Goal: Task Accomplishment & Management: Manage account settings

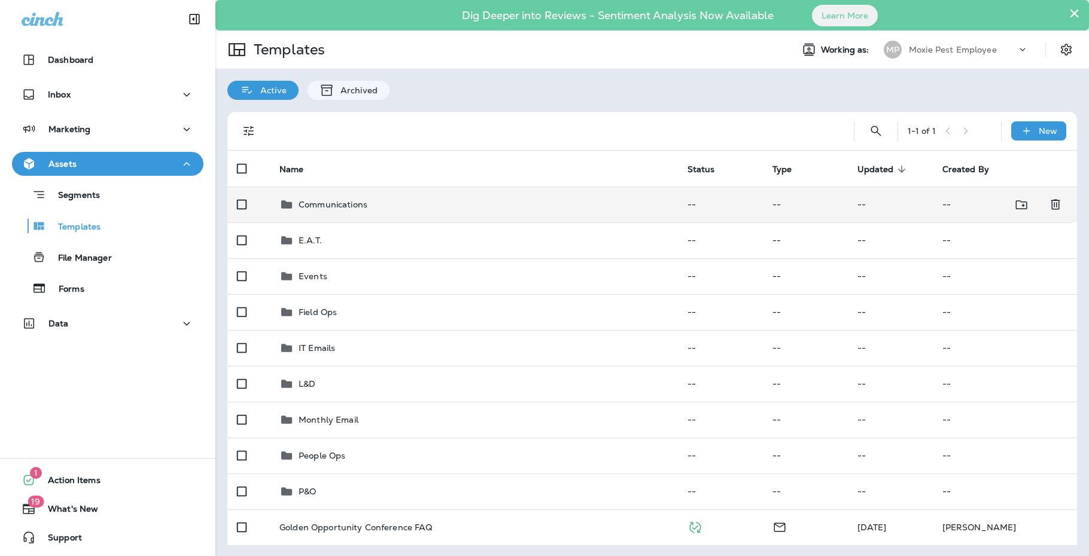
click at [349, 213] on td "Communications" at bounding box center [474, 205] width 408 height 36
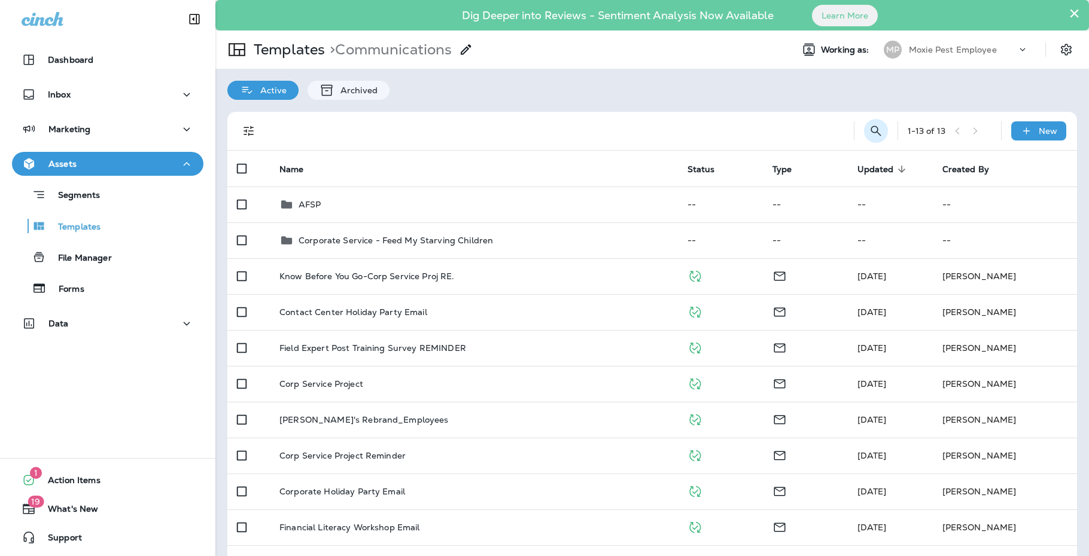
click at [870, 133] on icon "Search Templates" at bounding box center [875, 131] width 10 height 10
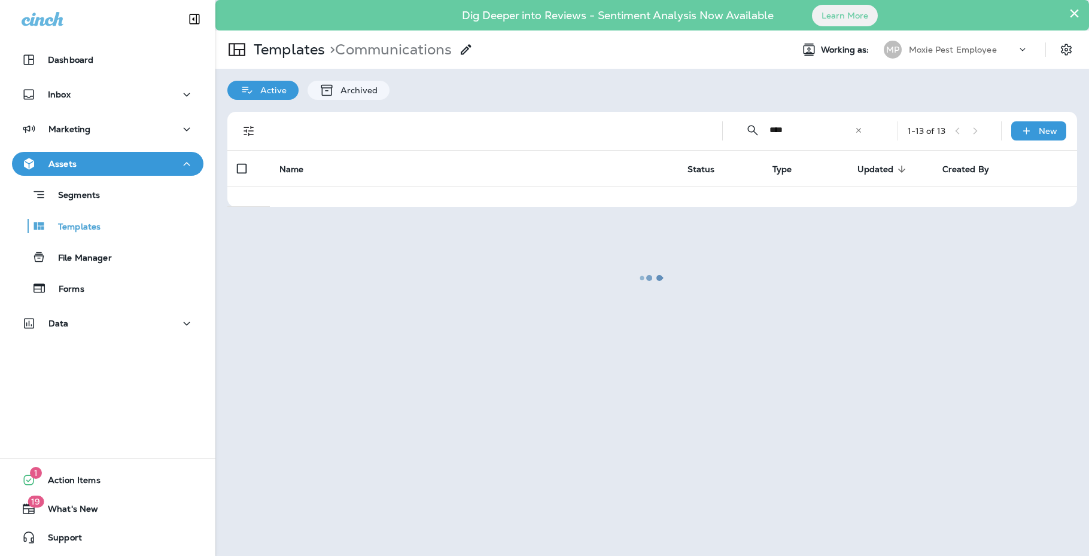
type input "**********"
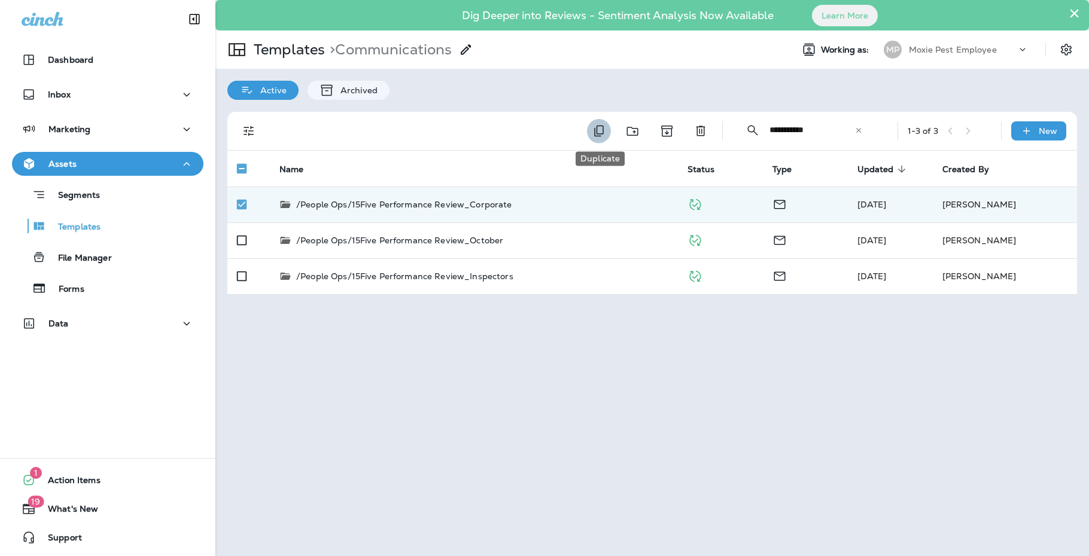
click at [600, 135] on icon "Duplicate" at bounding box center [599, 131] width 10 height 11
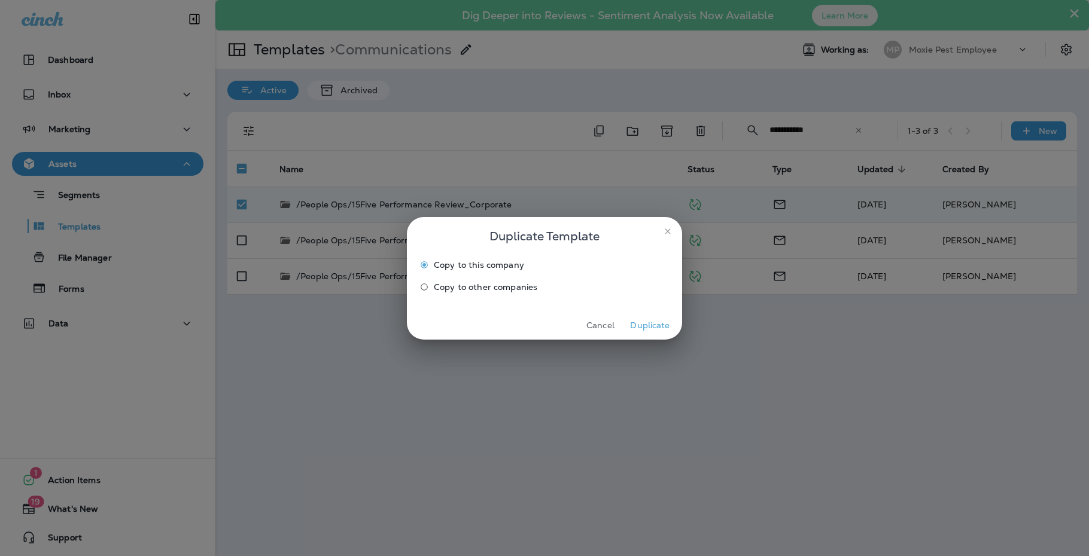
click at [648, 320] on button "Duplicate" at bounding box center [649, 325] width 45 height 19
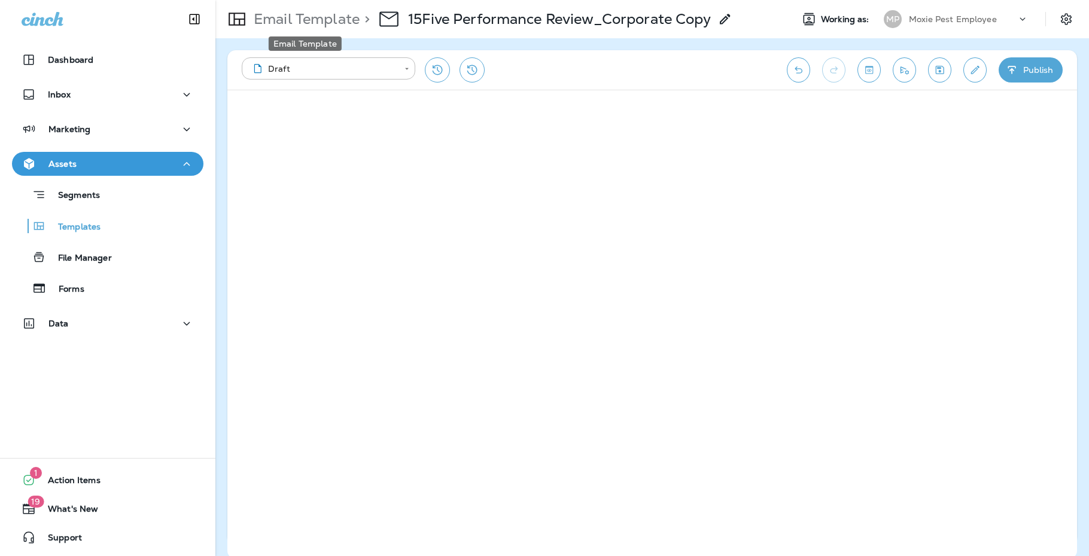
click at [318, 20] on p "Email Template" at bounding box center [304, 19] width 111 height 18
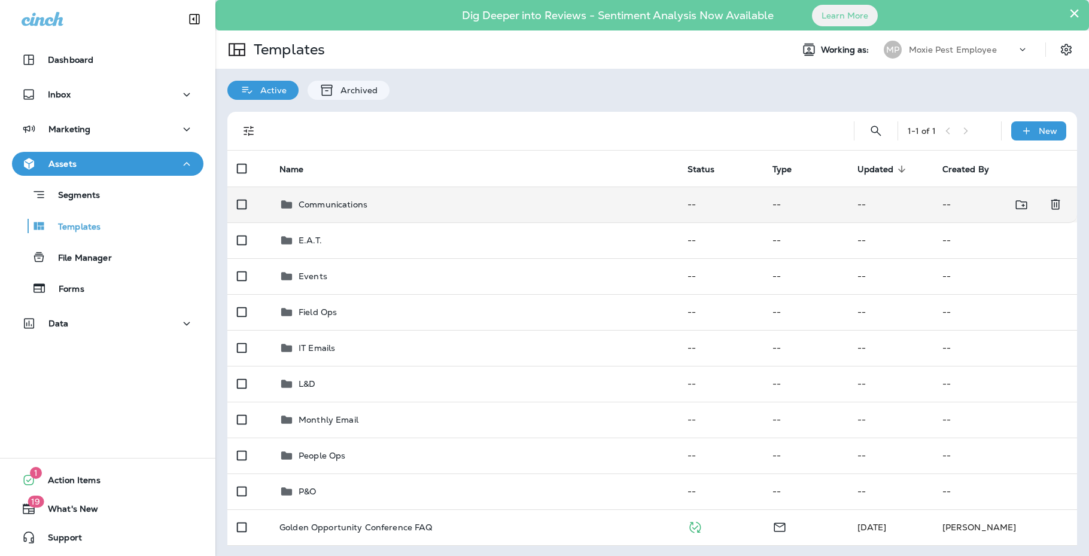
click at [325, 210] on div "Communications" at bounding box center [332, 204] width 69 height 14
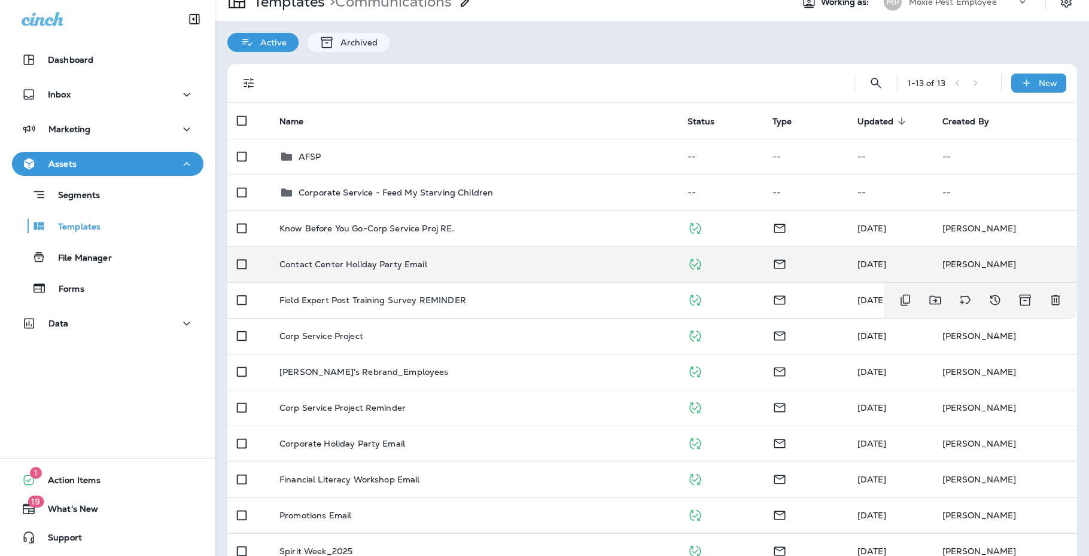
scroll to position [34, 0]
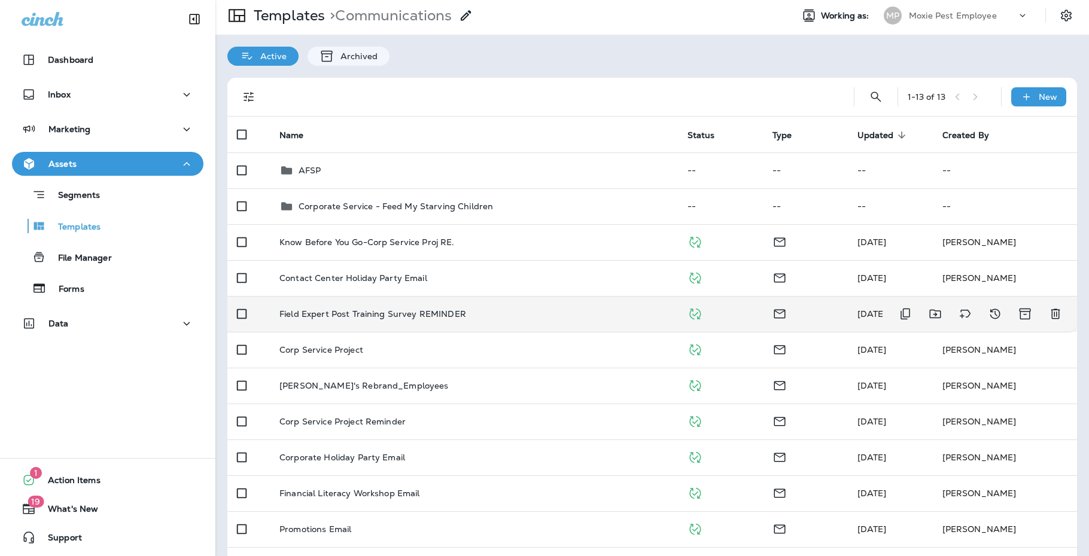
click at [327, 314] on p "Field Expert Post Training Survey REMINDER" at bounding box center [372, 314] width 187 height 10
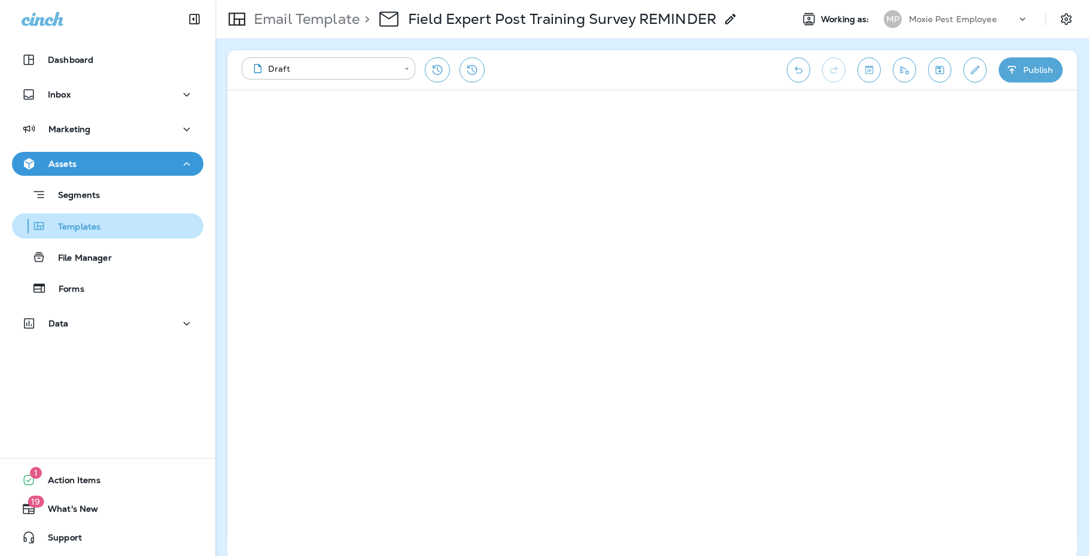
click at [103, 230] on div "Templates" at bounding box center [108, 226] width 182 height 18
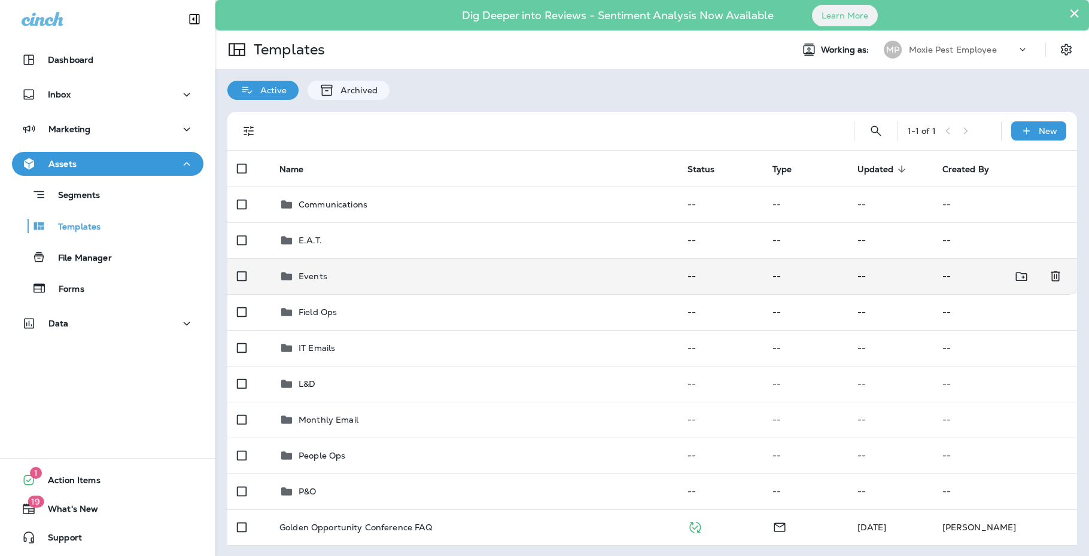
scroll to position [1, 0]
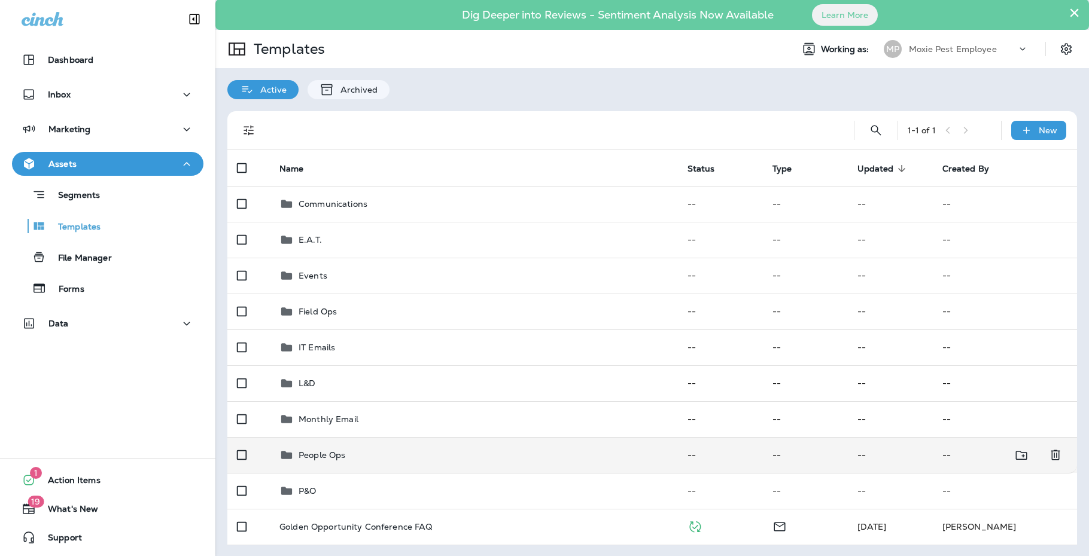
click at [318, 460] on div "People Ops" at bounding box center [321, 455] width 47 height 14
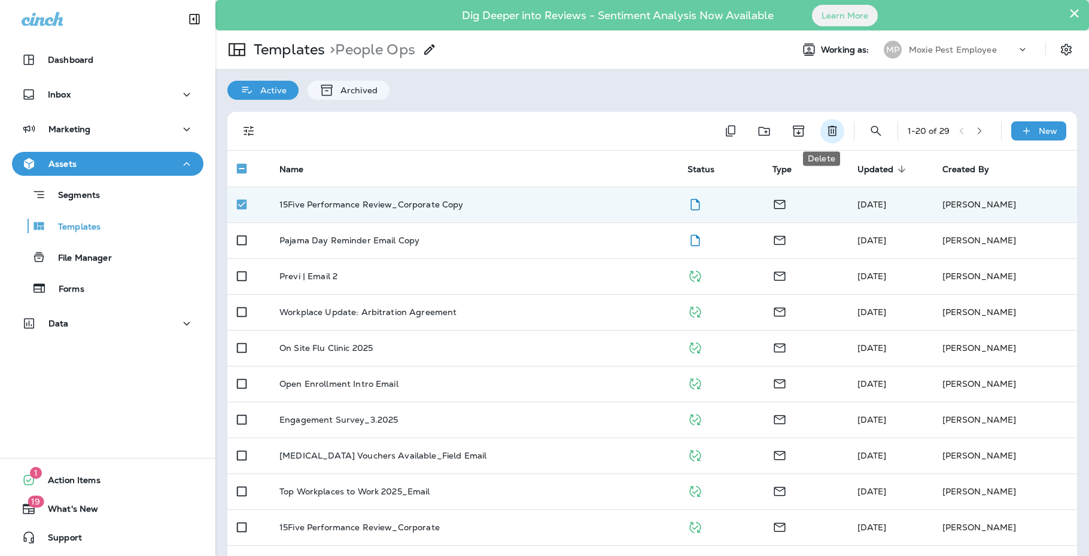
click at [825, 130] on icon "Delete" at bounding box center [832, 131] width 14 height 14
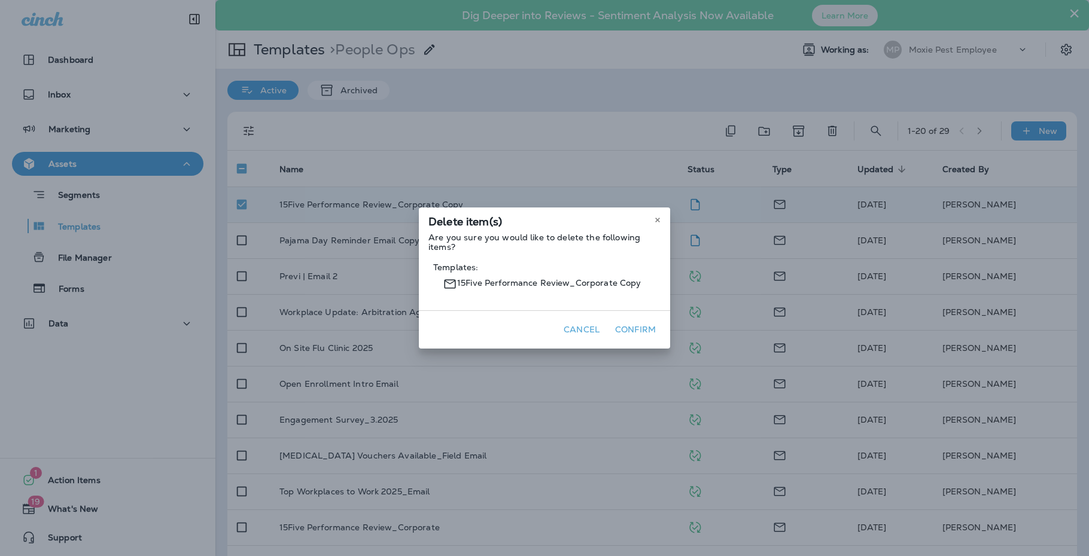
click at [638, 324] on button "Confirm" at bounding box center [635, 330] width 50 height 19
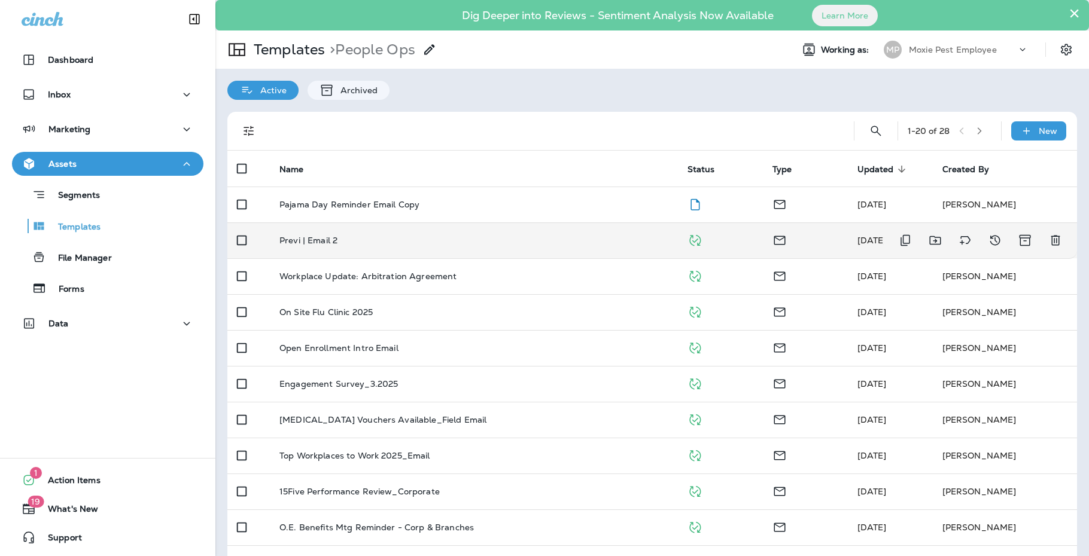
click at [355, 243] on div "Previ | Email 2" at bounding box center [473, 241] width 389 height 10
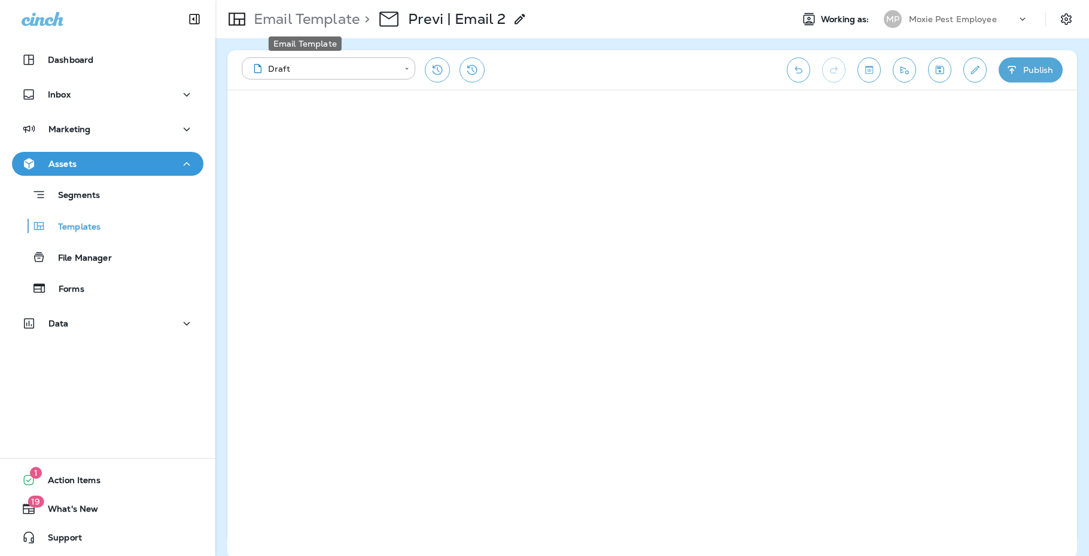
click at [329, 15] on p "Email Template" at bounding box center [304, 19] width 111 height 18
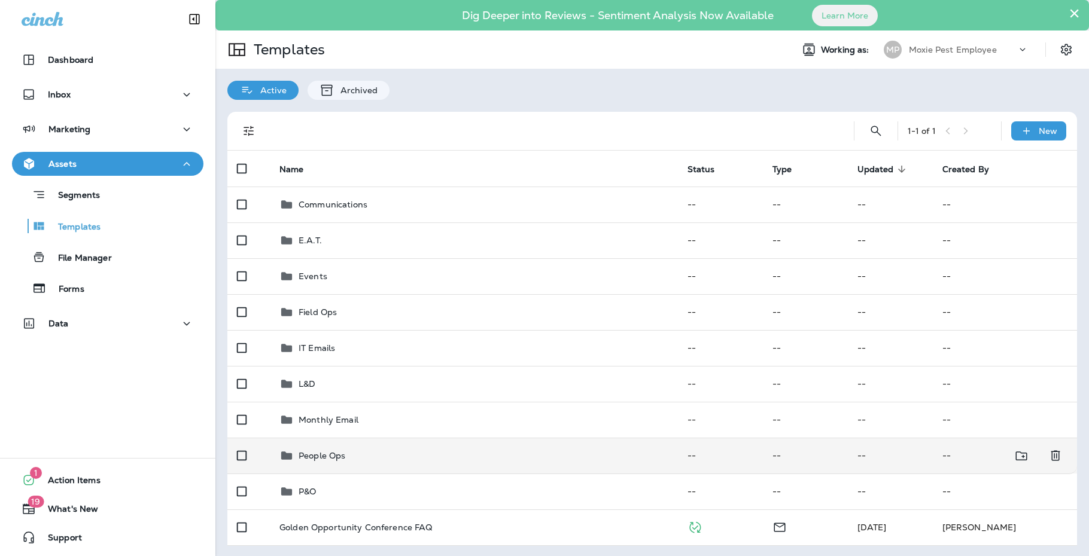
click at [319, 459] on p "People Ops" at bounding box center [321, 456] width 47 height 10
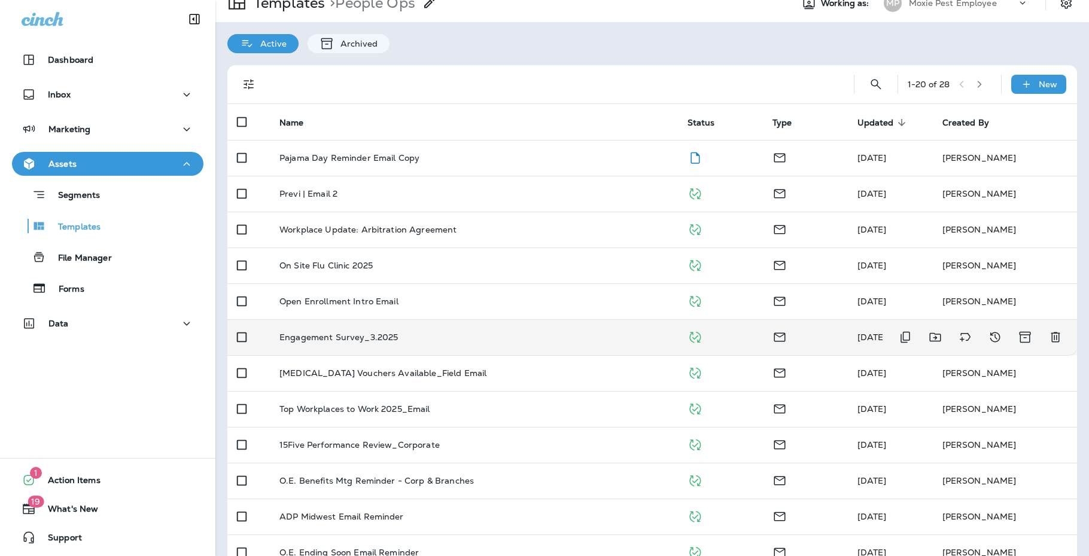
scroll to position [48, 0]
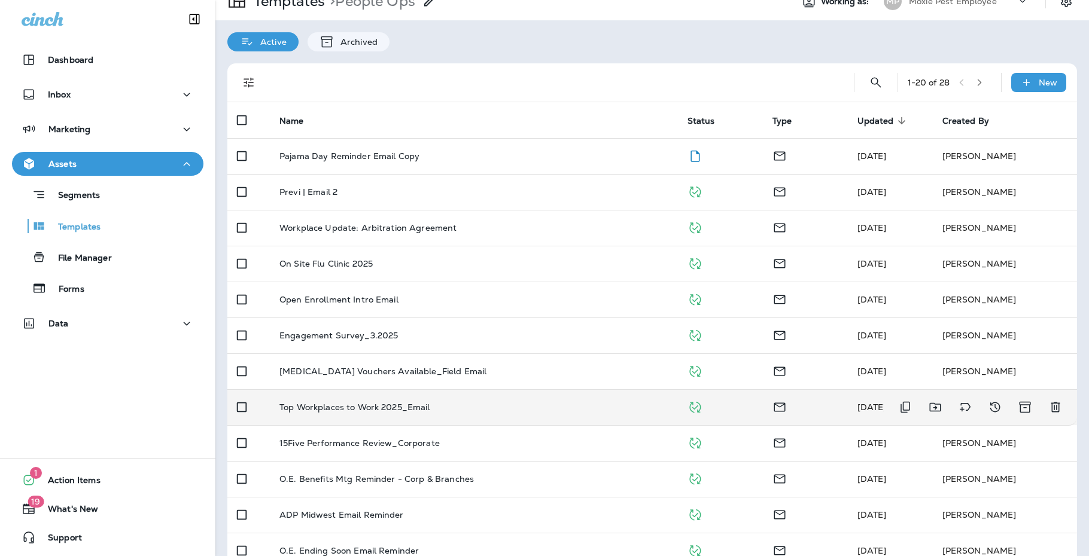
click at [337, 400] on td "Top Workplaces to Work 2025_Email" at bounding box center [474, 407] width 408 height 36
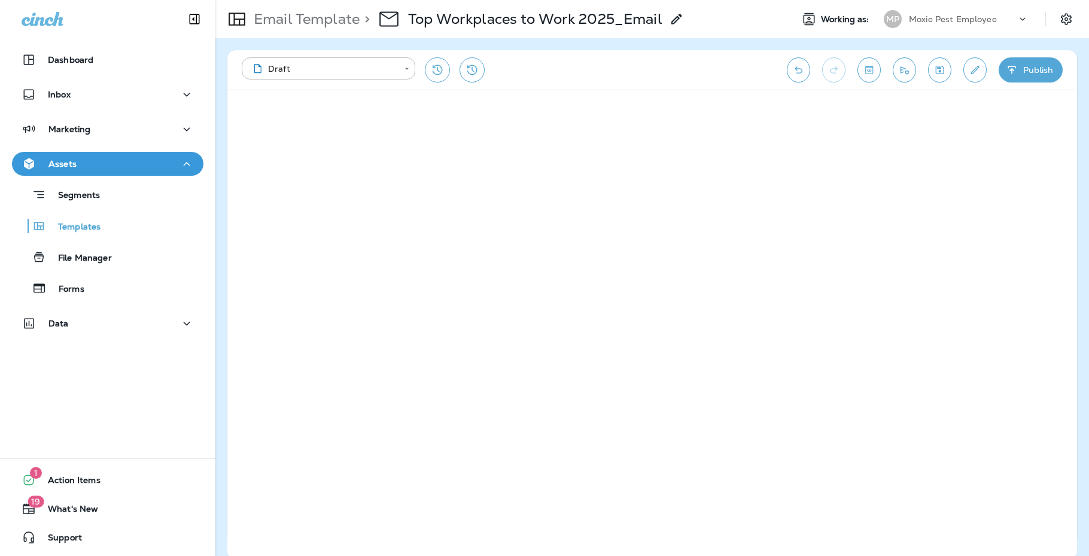
click at [333, 26] on p "Email Template" at bounding box center [304, 19] width 111 height 18
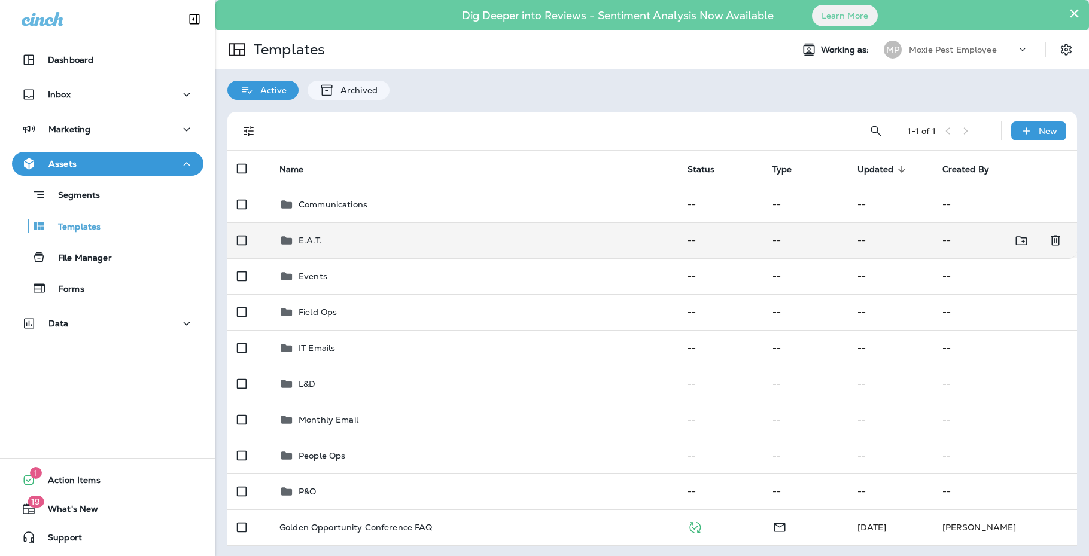
click at [332, 255] on td "E.A.T." at bounding box center [474, 240] width 408 height 36
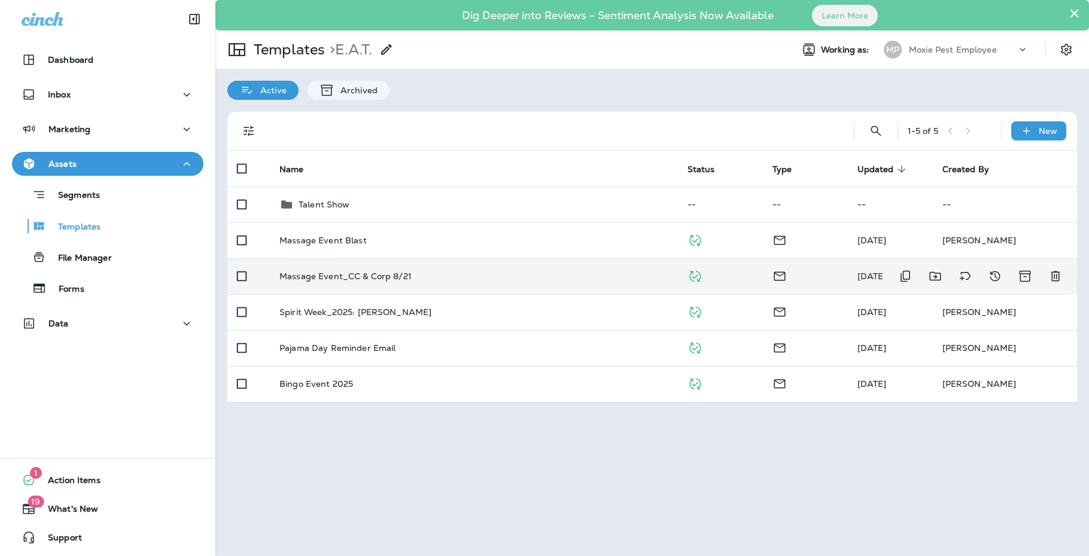
click at [338, 276] on p "Massage Event_CC & Corp 8/21" at bounding box center [345, 277] width 132 height 10
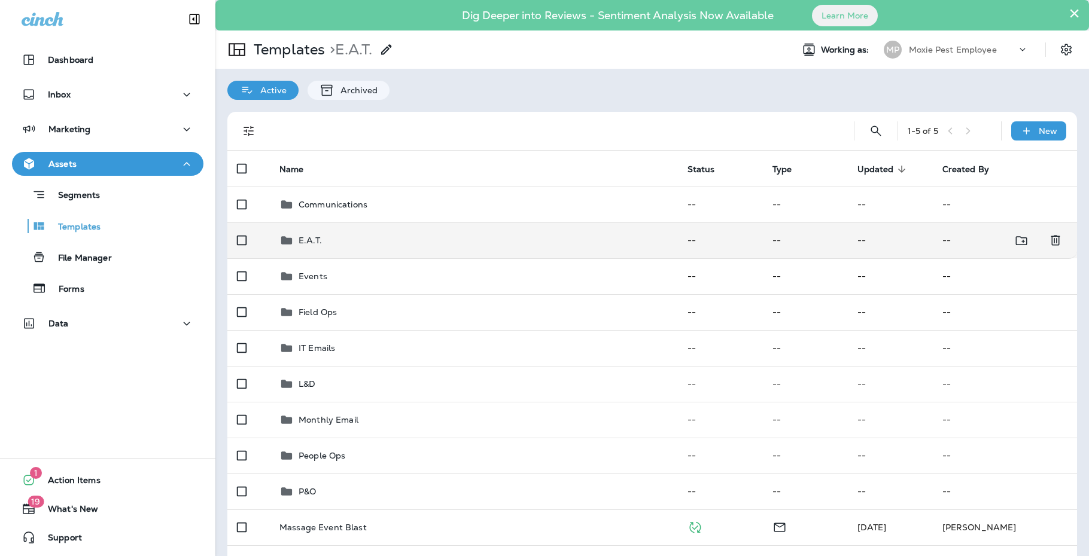
click at [316, 243] on p "E.A.T." at bounding box center [309, 241] width 23 height 10
click at [308, 237] on p "E.A.T." at bounding box center [309, 241] width 23 height 10
click at [310, 243] on p "E.A.T." at bounding box center [309, 241] width 23 height 10
click at [481, 248] on td "E.A.T." at bounding box center [474, 240] width 408 height 36
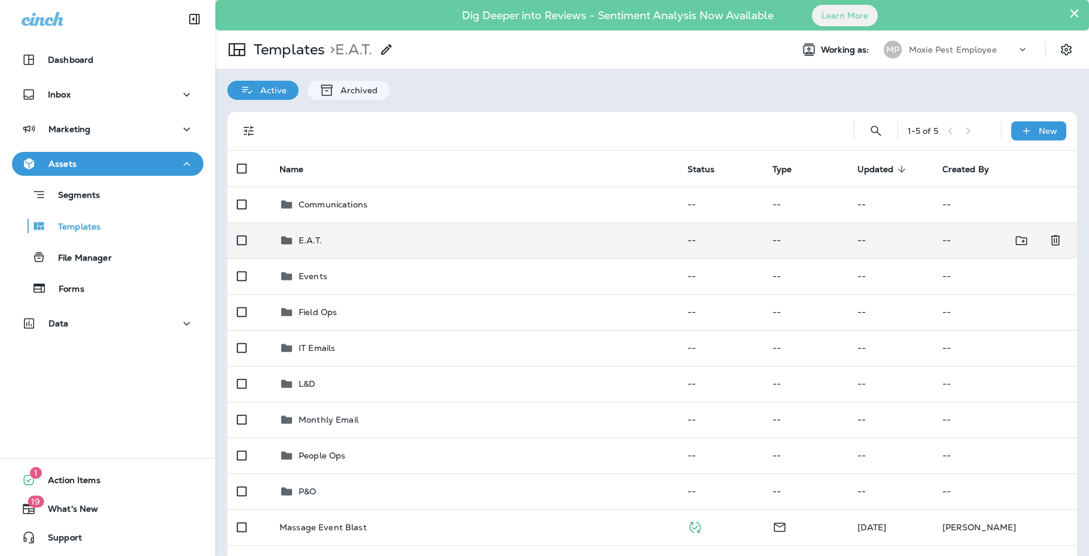
click at [322, 239] on div "E.A.T." at bounding box center [473, 240] width 389 height 14
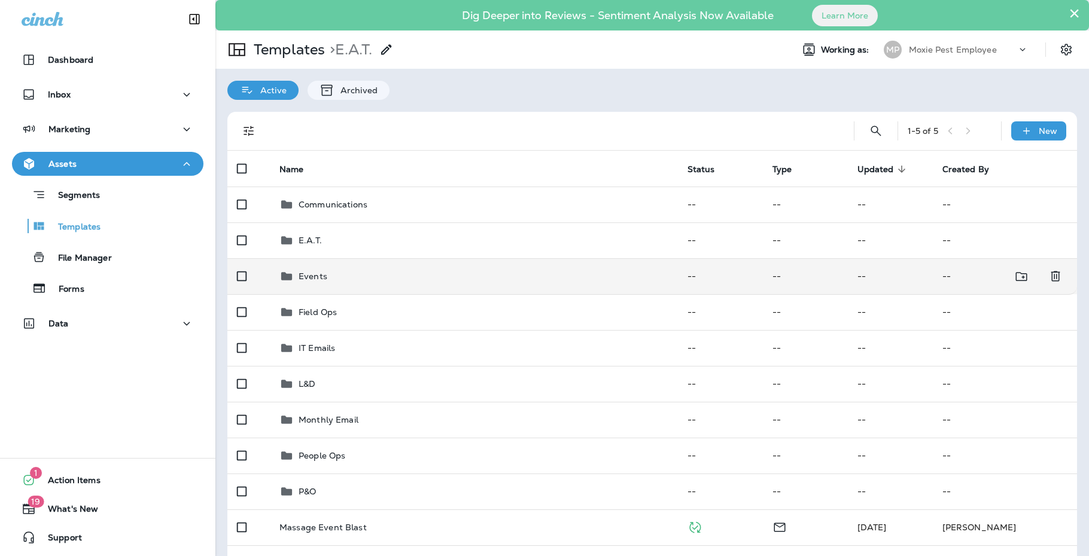
click at [302, 285] on td "Events" at bounding box center [474, 276] width 408 height 36
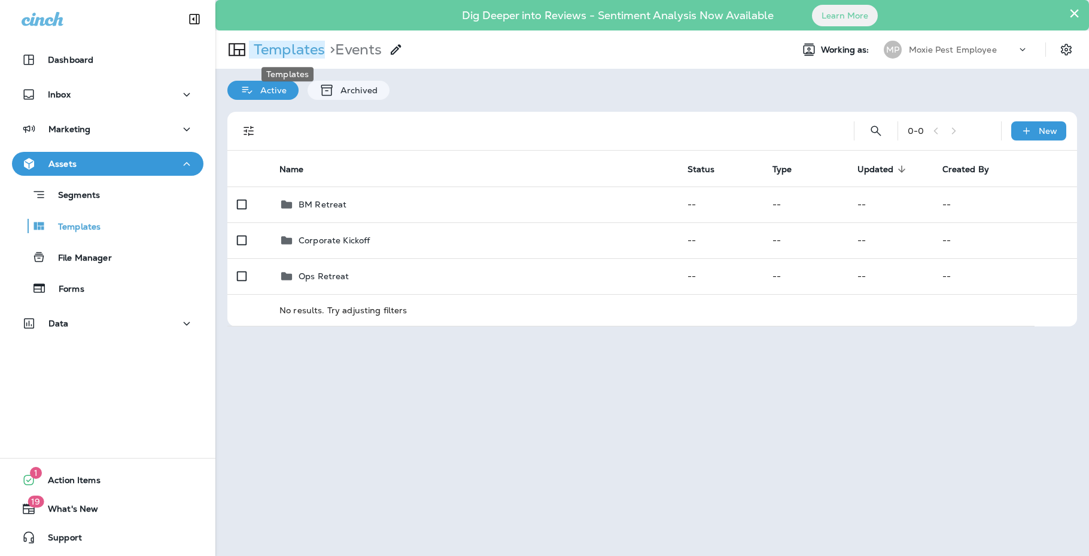
click at [301, 51] on p "Templates" at bounding box center [287, 50] width 76 height 18
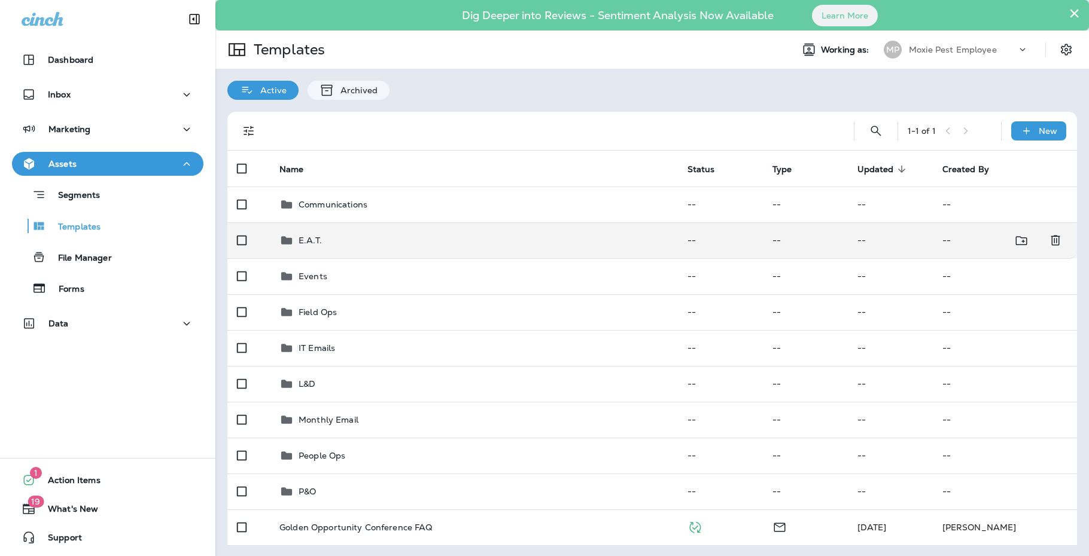
click at [313, 243] on p "E.A.T." at bounding box center [309, 241] width 23 height 10
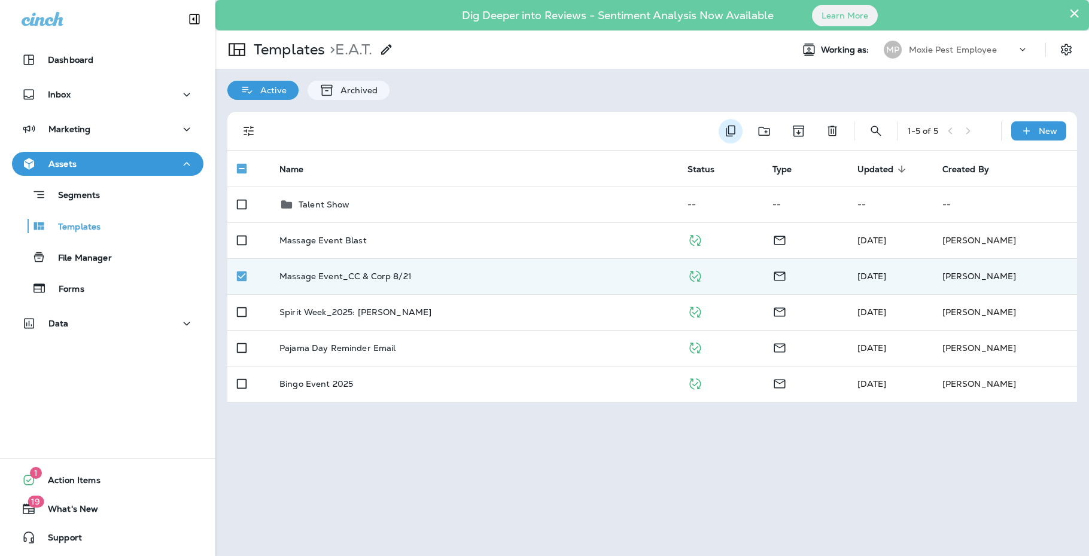
click at [721, 129] on button "Duplicate" at bounding box center [730, 131] width 24 height 25
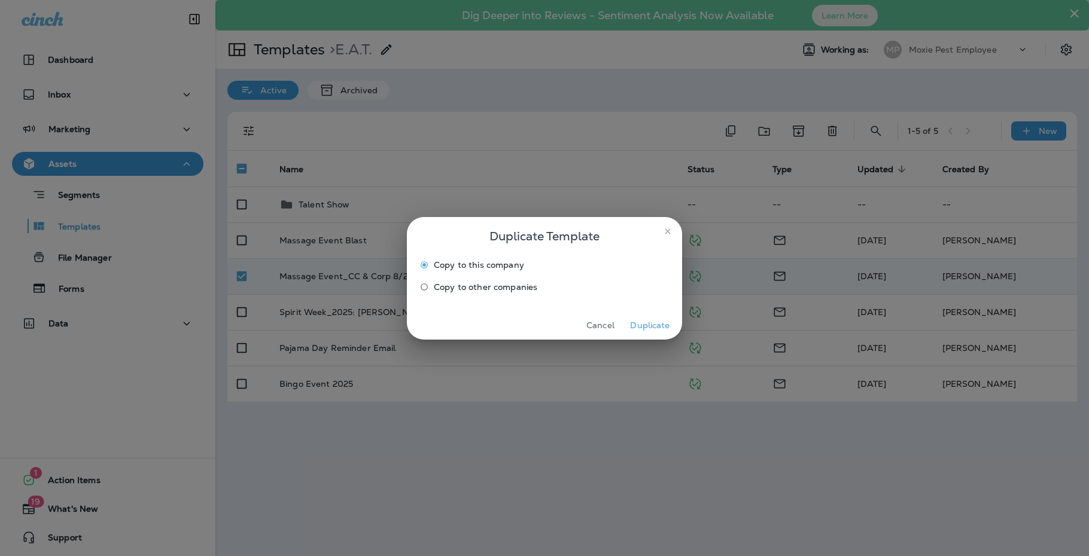
click at [654, 322] on button "Duplicate" at bounding box center [649, 325] width 45 height 19
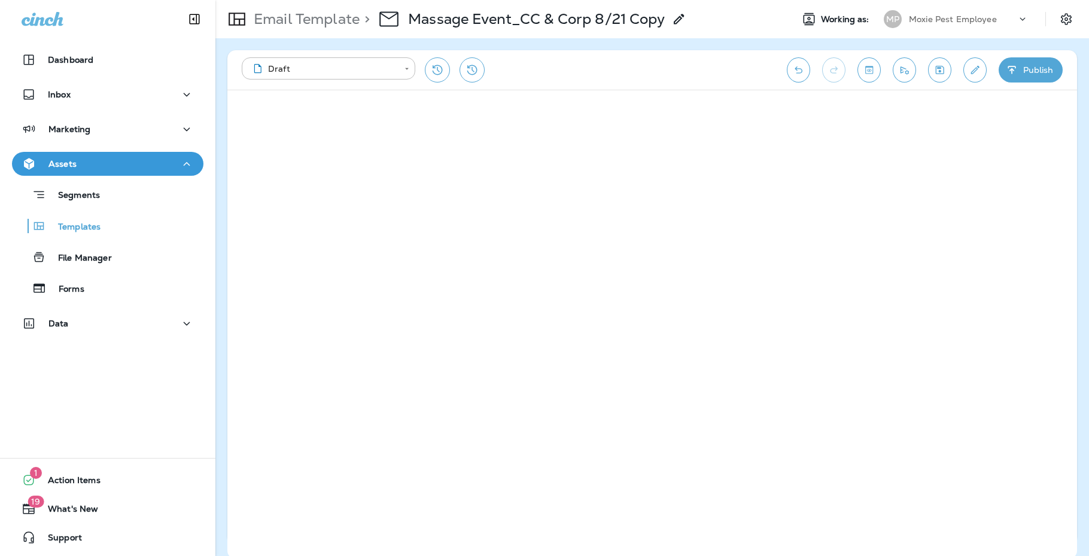
click at [683, 19] on icon at bounding box center [679, 19] width 14 height 14
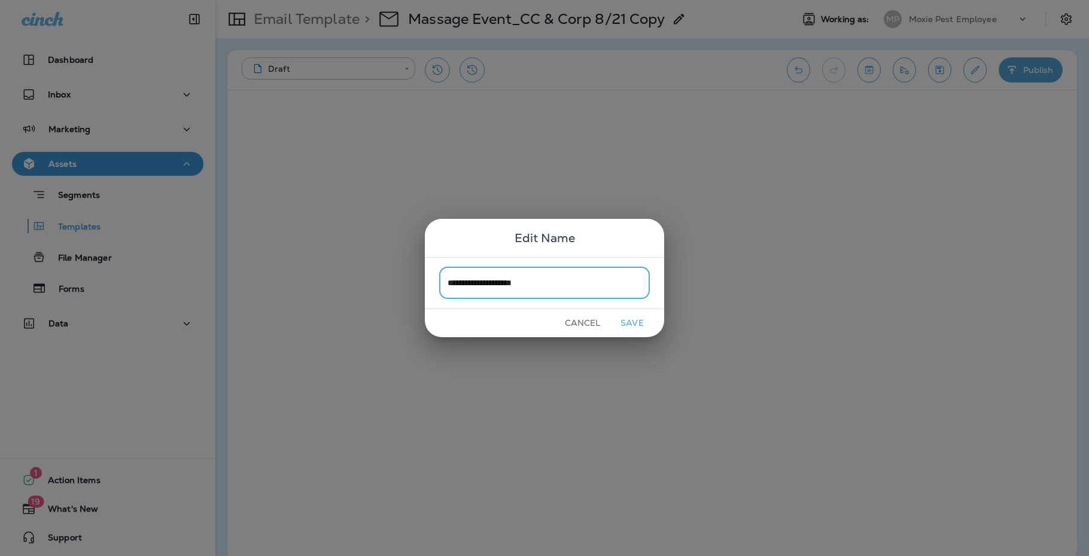
click at [444, 282] on input "**********" at bounding box center [544, 283] width 211 height 32
type input "**********"
click at [637, 319] on button "Save" at bounding box center [631, 323] width 45 height 19
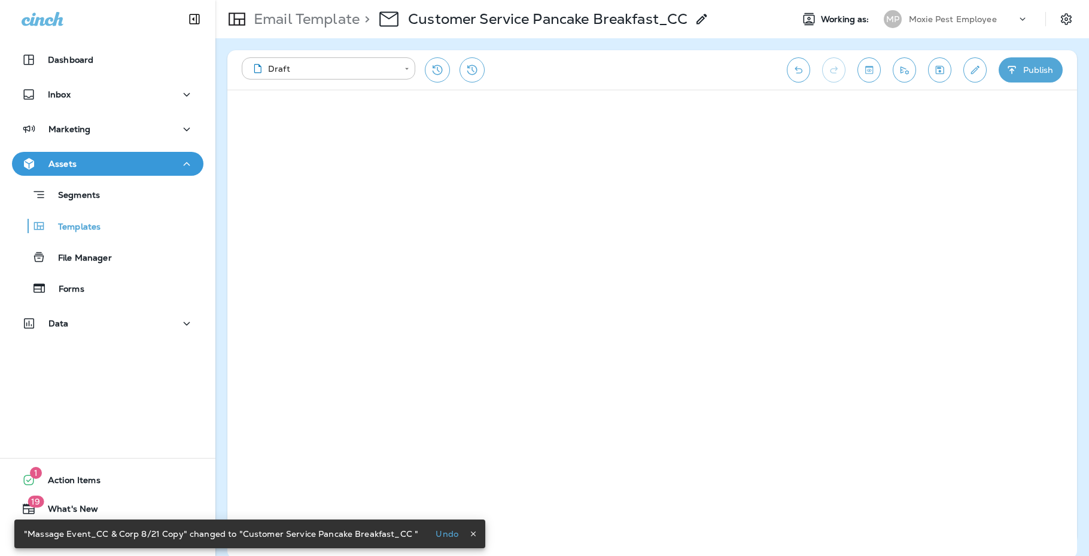
click at [971, 71] on icon "Edit details" at bounding box center [974, 70] width 13 height 12
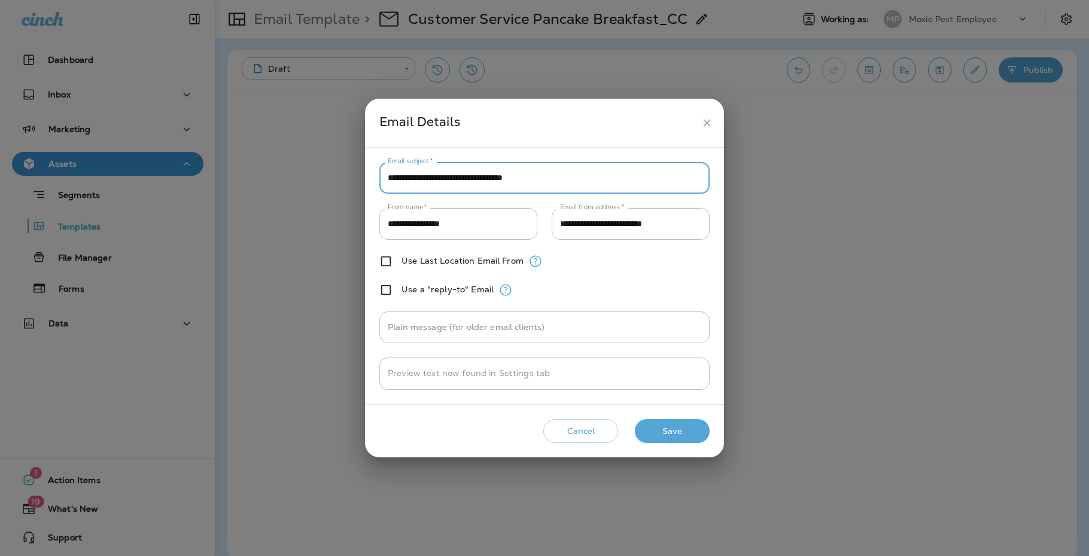
click at [541, 177] on input "**********" at bounding box center [544, 178] width 330 height 32
click at [449, 172] on input "**********" at bounding box center [544, 178] width 330 height 32
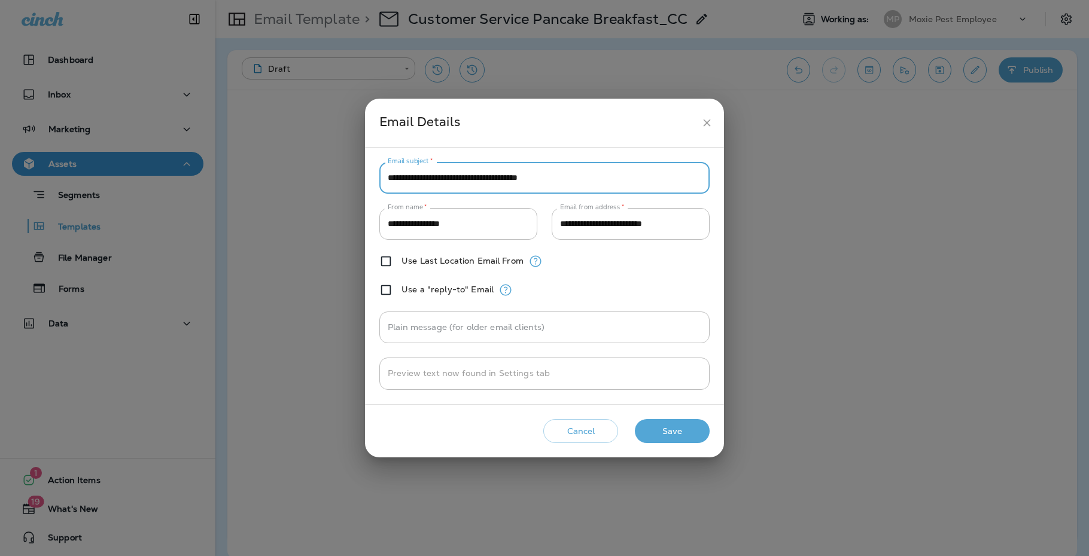
click at [578, 179] on input "**********" at bounding box center [544, 178] width 330 height 32
type input "**********"
click at [689, 434] on button "Save" at bounding box center [672, 431] width 75 height 25
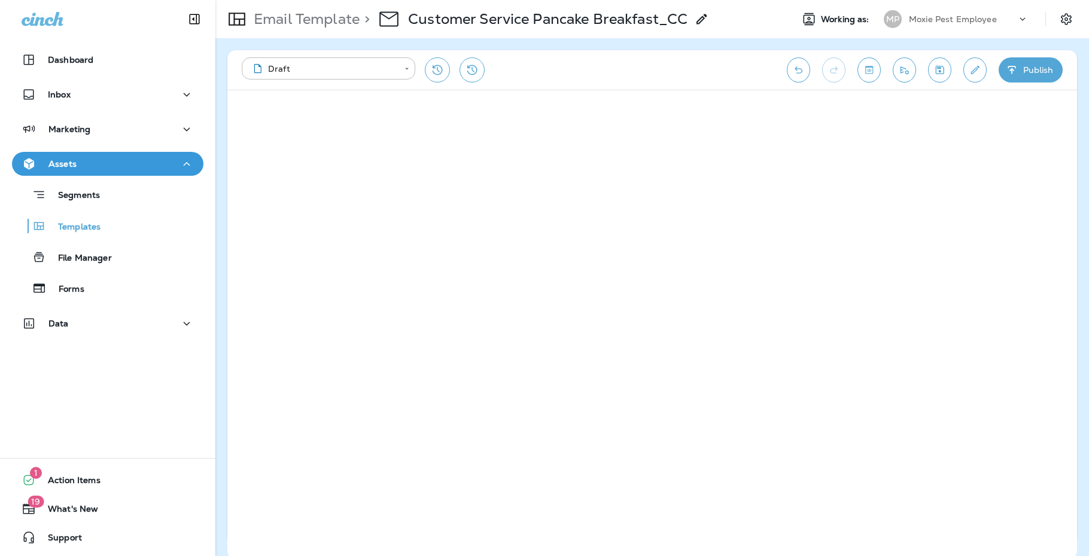
click at [946, 68] on button "Save" at bounding box center [939, 69] width 23 height 25
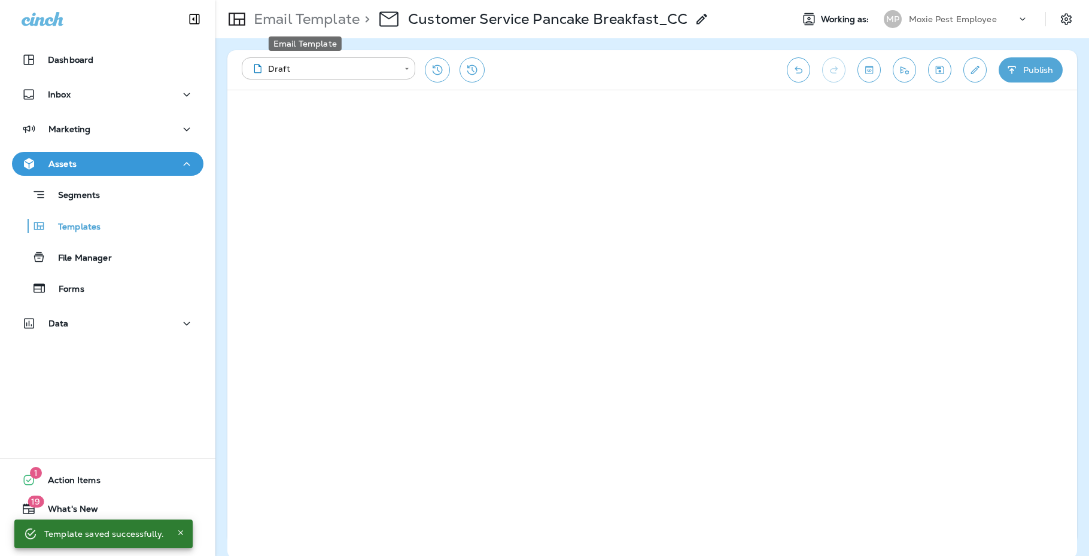
click at [346, 19] on p "Email Template" at bounding box center [304, 19] width 111 height 18
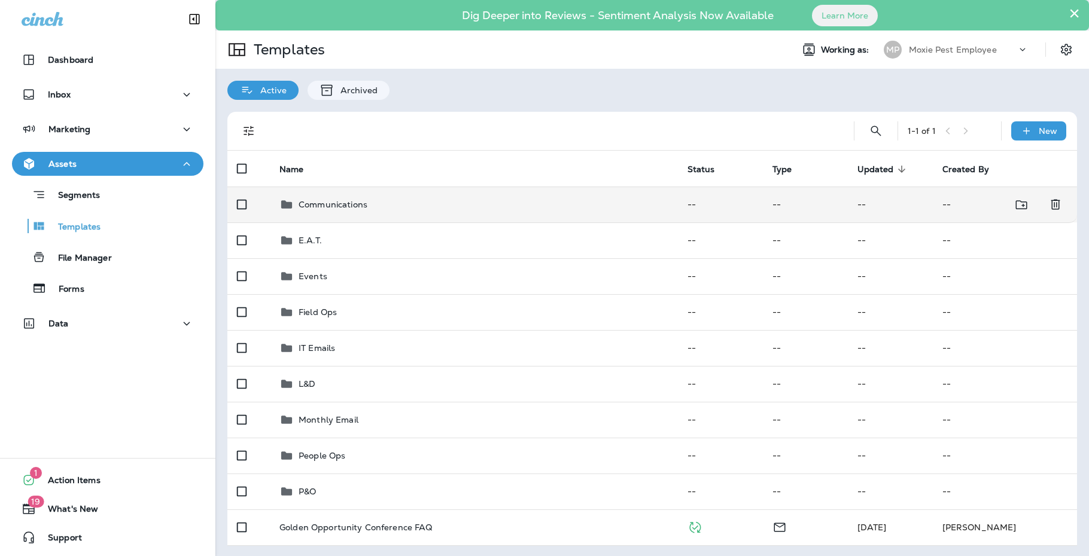
click at [370, 202] on div "Communications" at bounding box center [473, 204] width 389 height 14
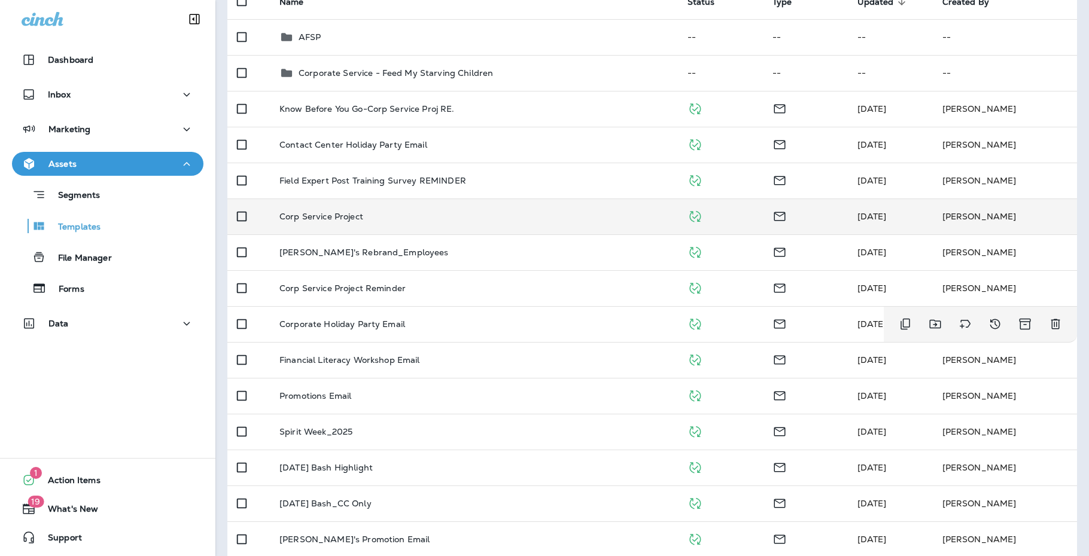
scroll to position [180, 0]
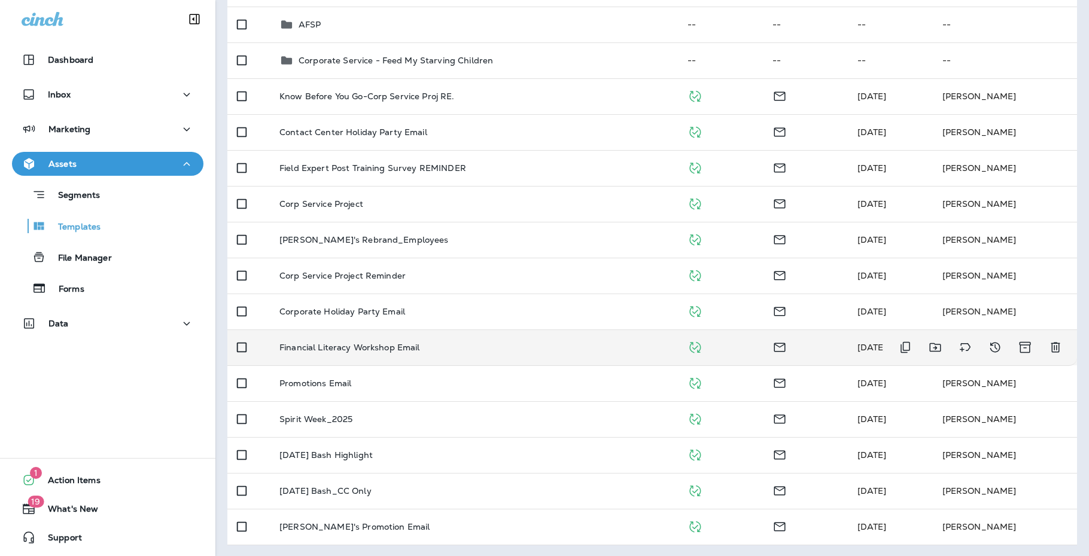
click at [390, 338] on td "Financial Literacy Workshop Email" at bounding box center [474, 348] width 408 height 36
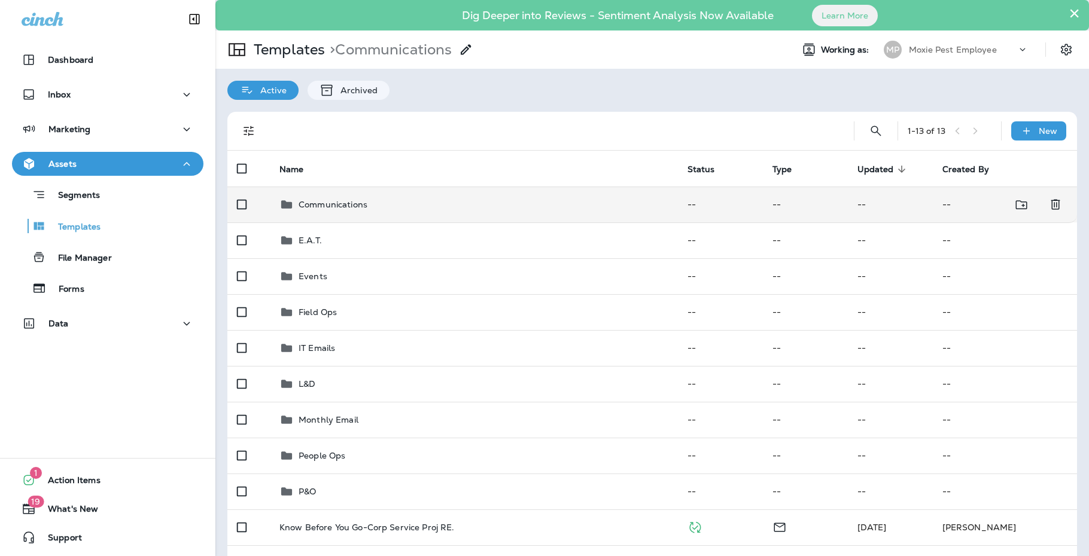
click at [360, 203] on p "Communications" at bounding box center [332, 205] width 69 height 10
click at [346, 201] on p "Communications" at bounding box center [332, 205] width 69 height 10
click at [286, 206] on icon at bounding box center [286, 204] width 11 height 8
click at [343, 189] on td "Communications" at bounding box center [474, 205] width 408 height 36
click at [319, 208] on p "Communications" at bounding box center [332, 205] width 69 height 10
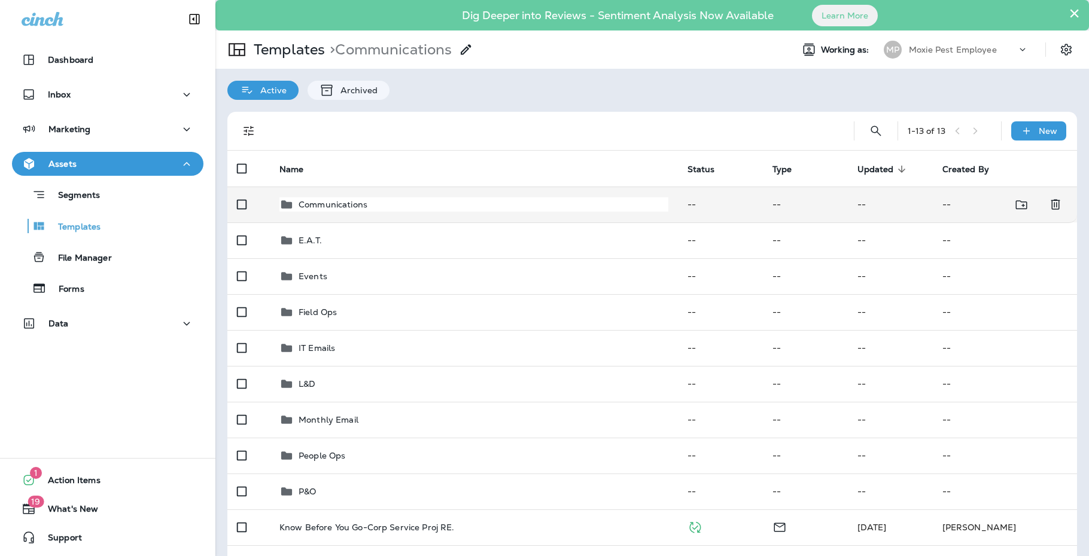
click at [295, 210] on div "Communications" at bounding box center [473, 204] width 389 height 14
click at [292, 206] on icon at bounding box center [286, 204] width 14 height 14
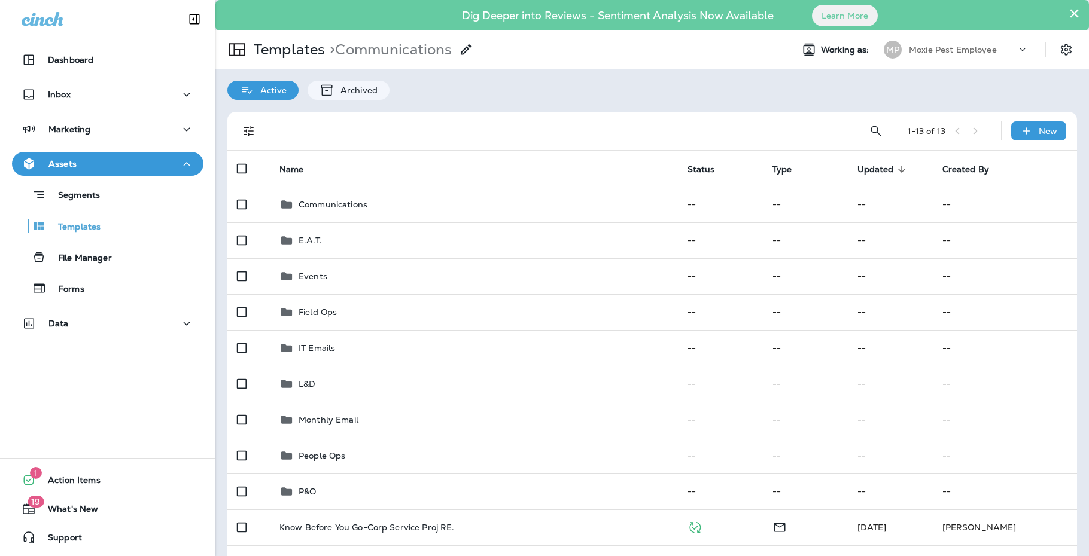
click at [382, 147] on div at bounding box center [552, 131] width 564 height 38
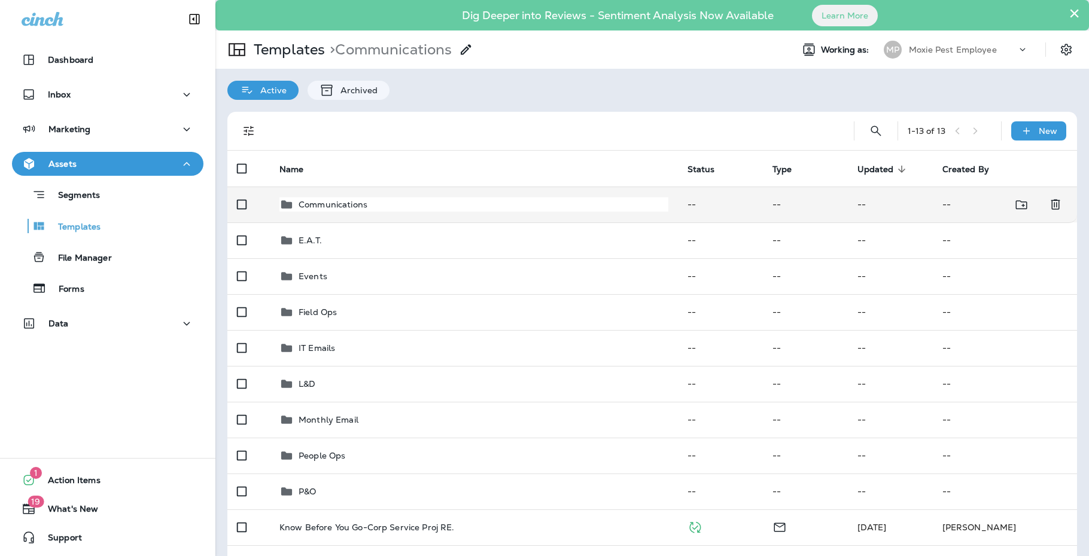
click at [338, 211] on div "Communications" at bounding box center [332, 204] width 69 height 14
click at [339, 207] on p "Communications" at bounding box center [332, 205] width 69 height 10
click at [476, 217] on td "Communications" at bounding box center [474, 205] width 408 height 36
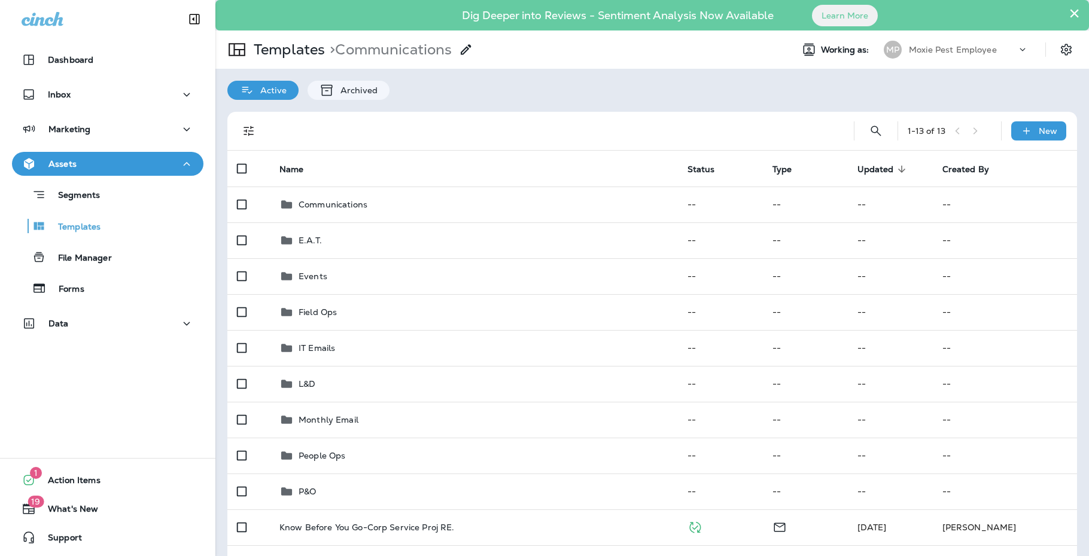
click at [559, 130] on div at bounding box center [552, 131] width 564 height 38
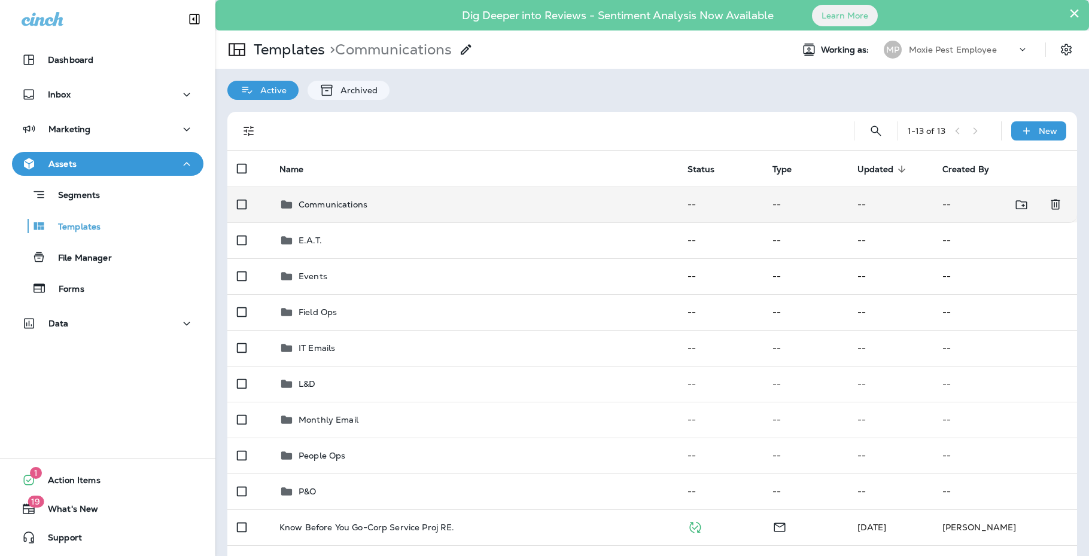
click at [541, 196] on td "Communications" at bounding box center [474, 205] width 408 height 36
click at [362, 197] on div "Communications" at bounding box center [332, 204] width 69 height 14
click at [487, 204] on div "Communications" at bounding box center [473, 204] width 389 height 14
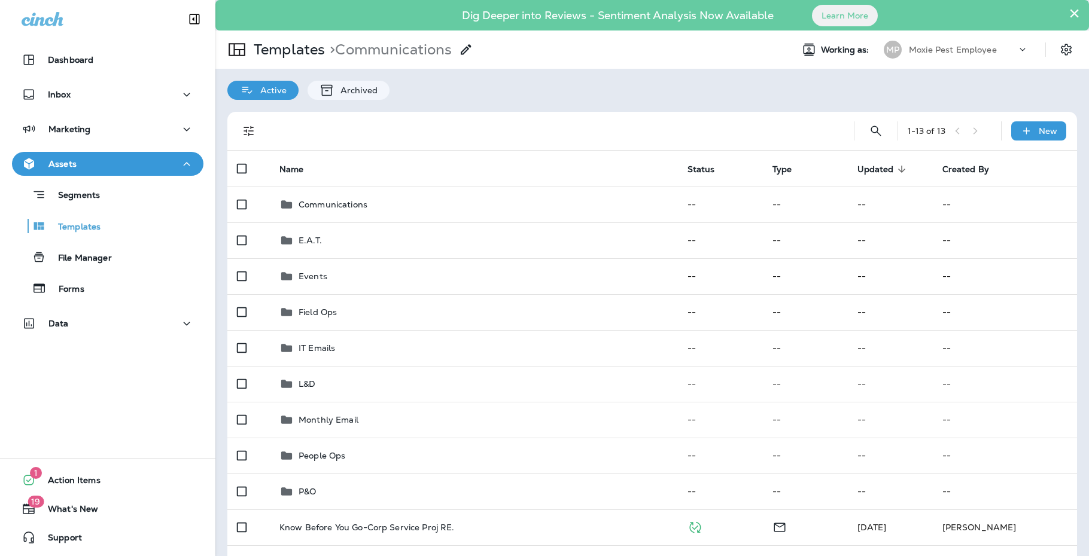
click at [481, 147] on div at bounding box center [552, 131] width 564 height 38
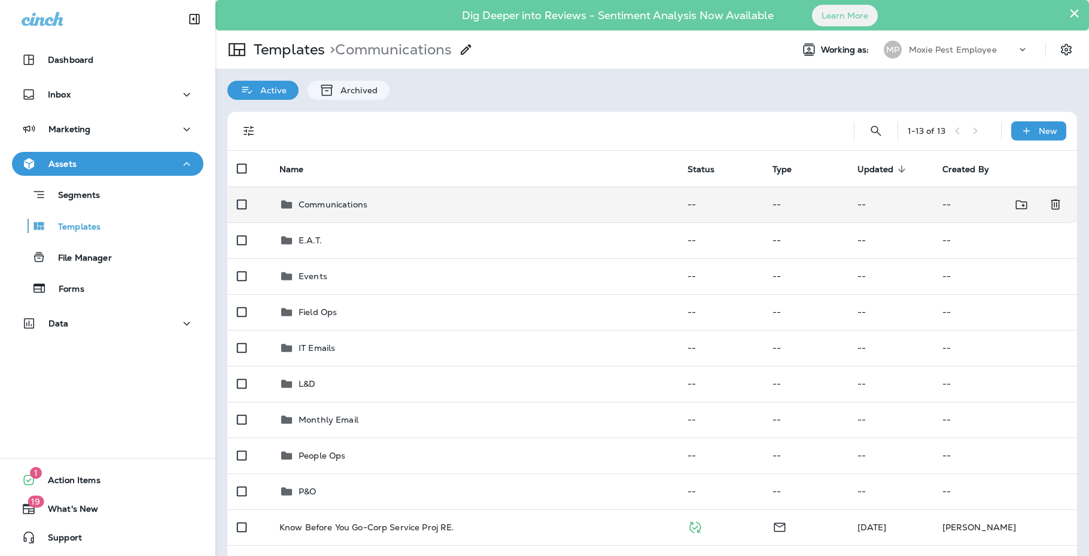
click at [370, 196] on td "Communications" at bounding box center [474, 205] width 408 height 36
click at [345, 209] on p "Communications" at bounding box center [332, 205] width 69 height 10
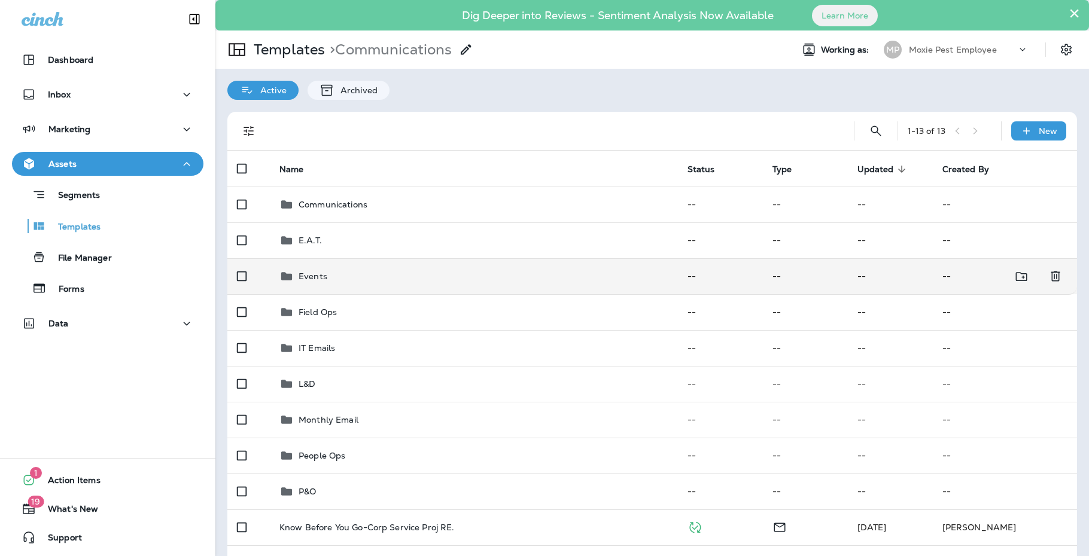
click at [319, 285] on td "Events" at bounding box center [474, 276] width 408 height 36
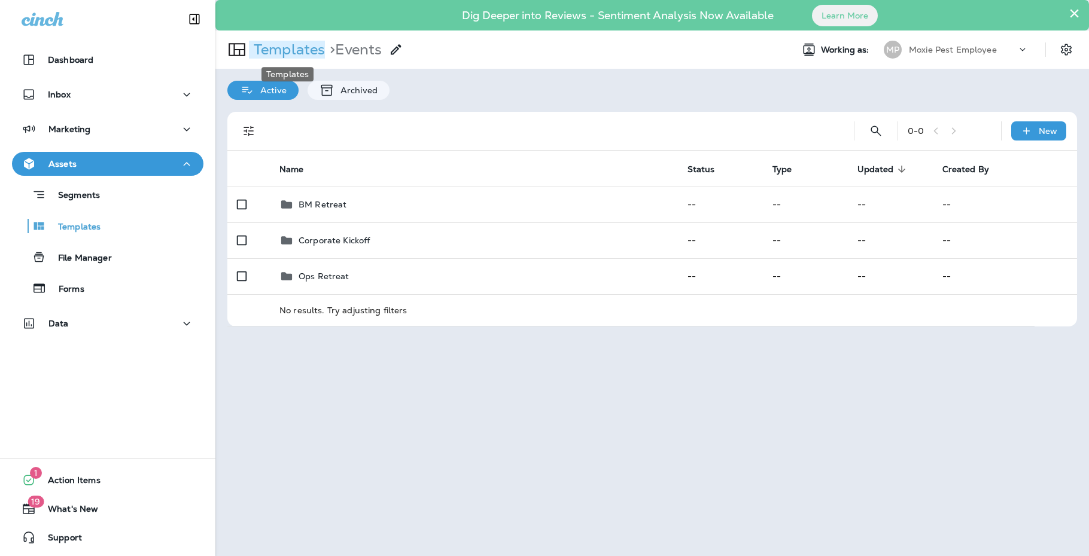
click at [301, 51] on p "Templates" at bounding box center [287, 50] width 76 height 18
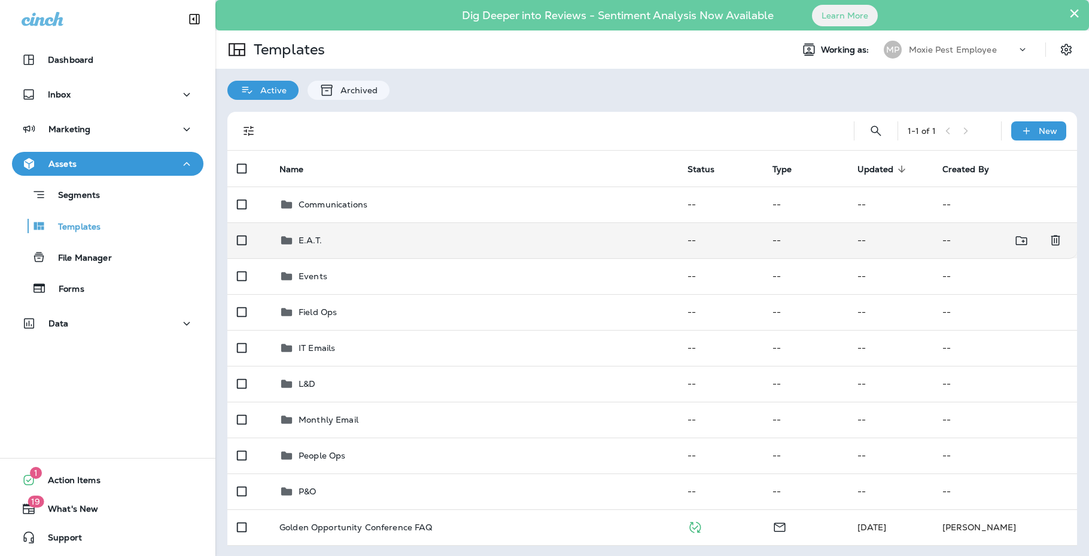
click at [325, 245] on div "E.A.T." at bounding box center [473, 240] width 389 height 14
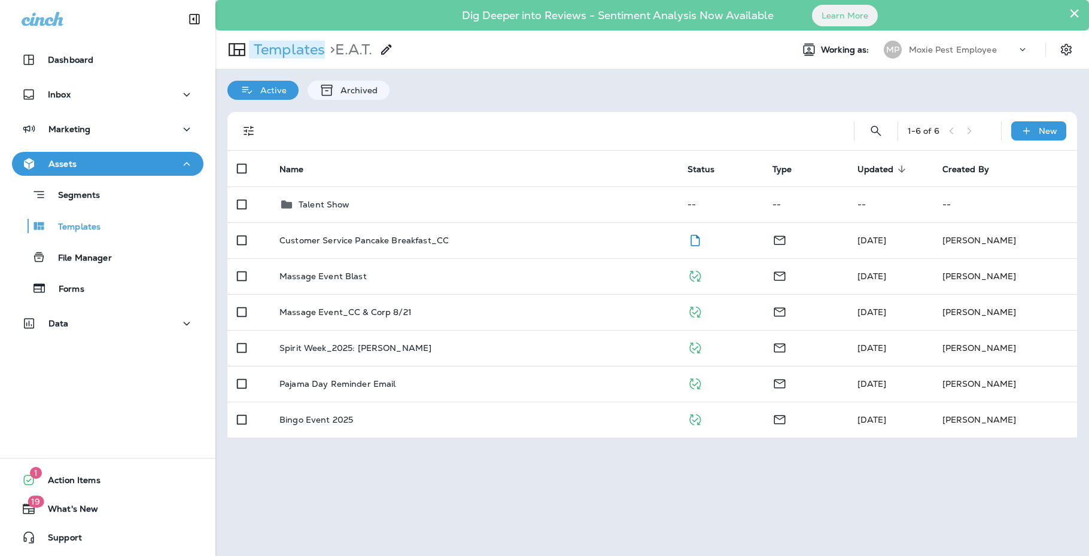
click at [303, 56] on p "Templates" at bounding box center [287, 50] width 76 height 18
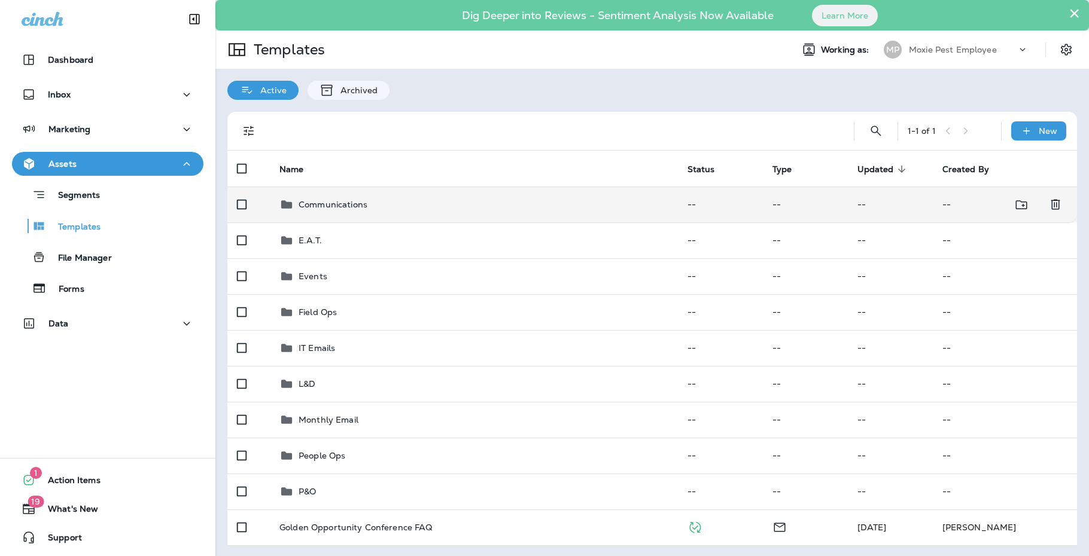
click at [318, 206] on p "Communications" at bounding box center [332, 205] width 69 height 10
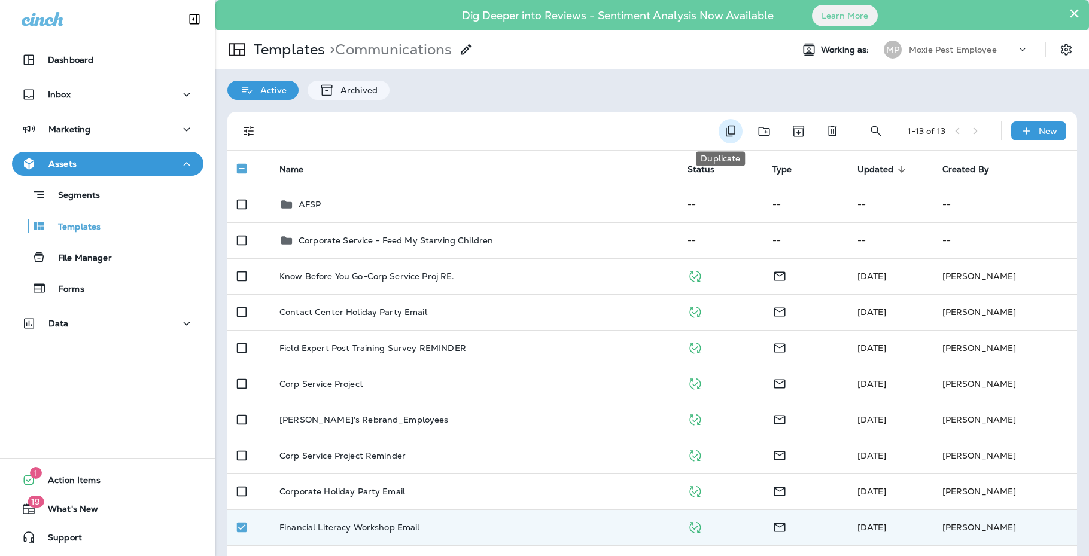
click at [723, 132] on icon "Duplicate" at bounding box center [730, 131] width 14 height 14
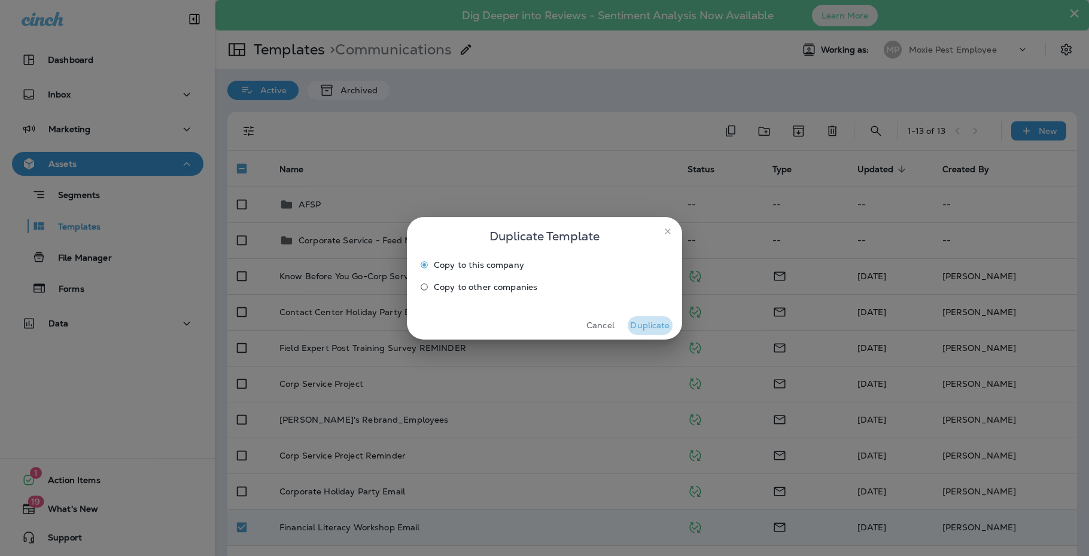
click at [651, 327] on button "Duplicate" at bounding box center [649, 325] width 45 height 19
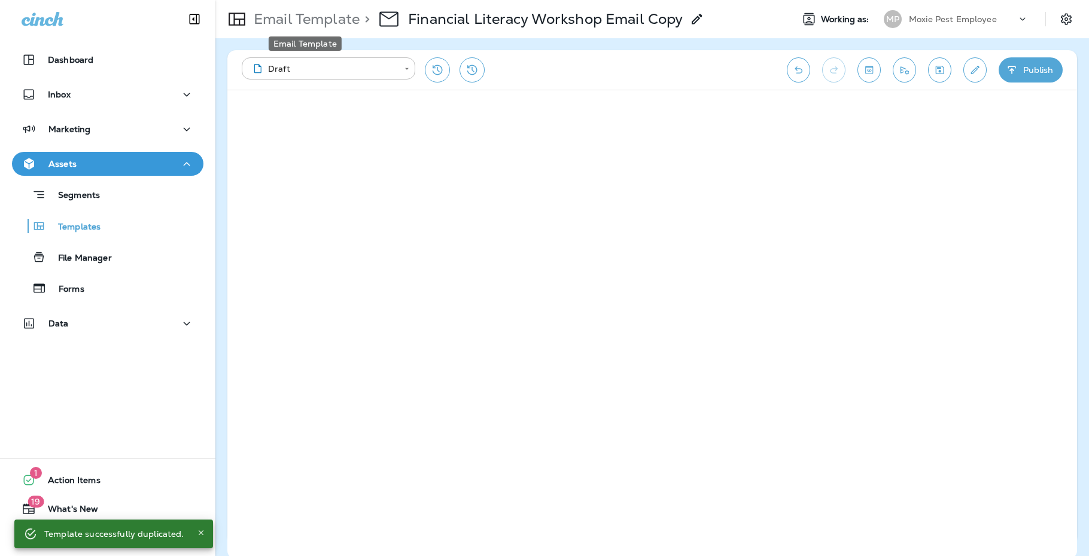
click at [337, 20] on p "Email Template" at bounding box center [304, 19] width 111 height 18
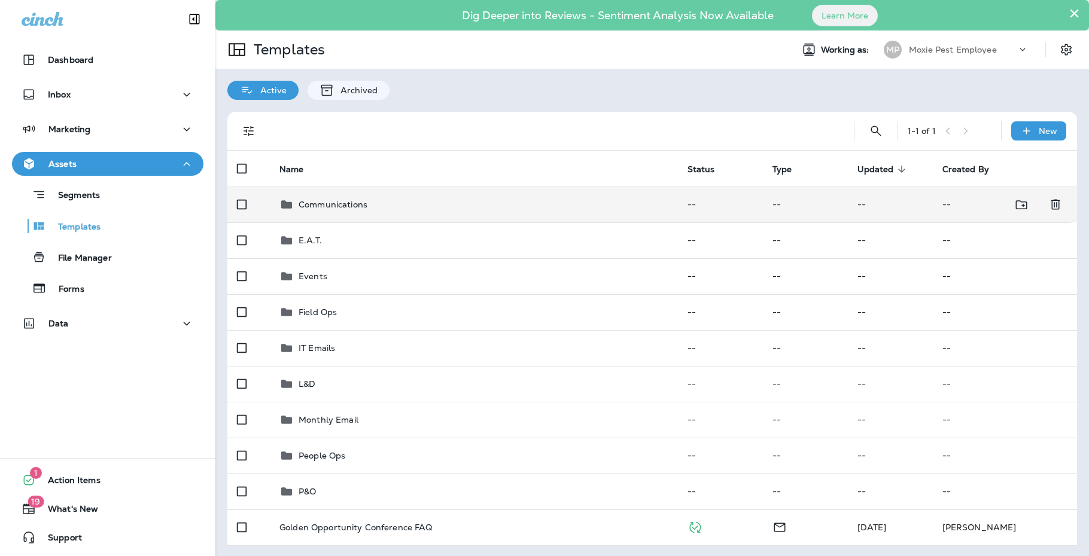
click at [313, 203] on p "Communications" at bounding box center [332, 205] width 69 height 10
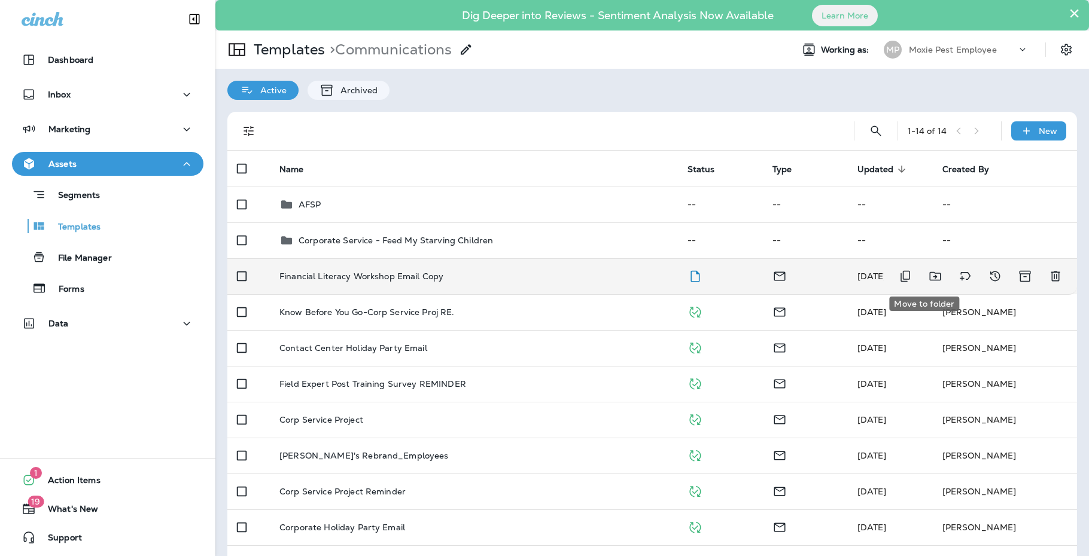
click at [931, 275] on icon "Move to folder" at bounding box center [935, 276] width 14 height 14
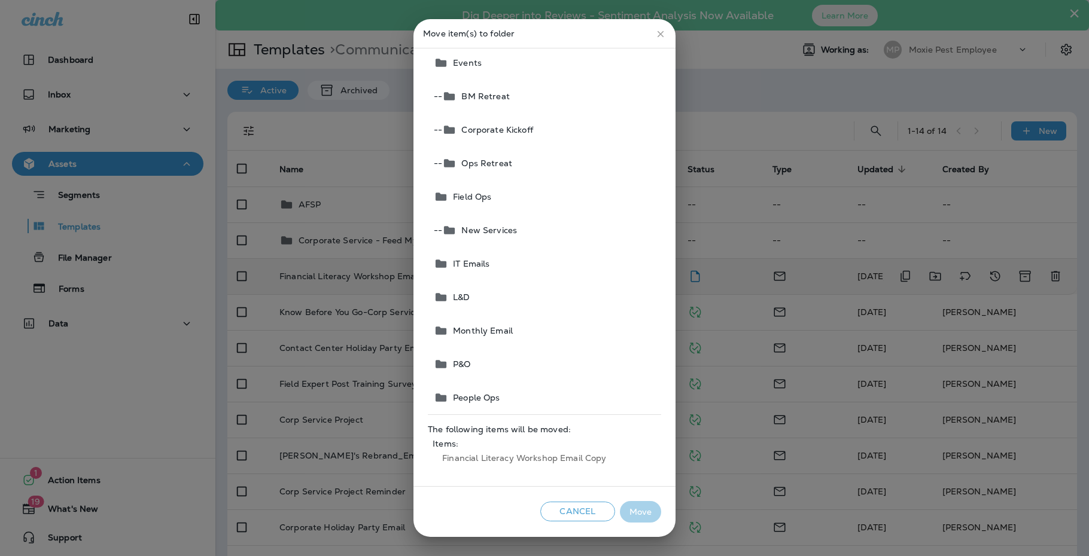
scroll to position [217, 0]
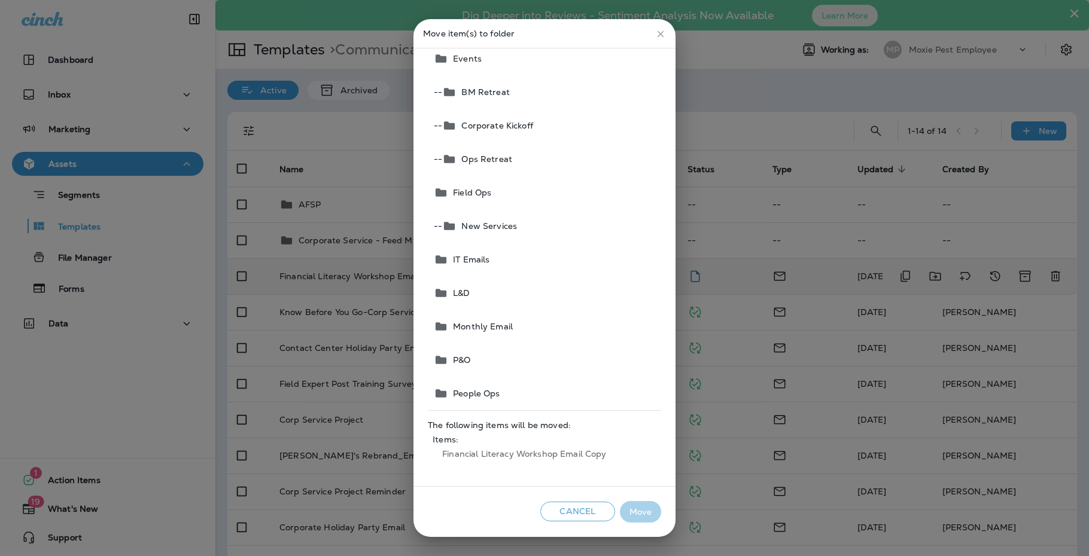
click at [466, 385] on button "People Ops" at bounding box center [545, 393] width 232 height 33
click at [659, 520] on button "Move" at bounding box center [640, 512] width 41 height 22
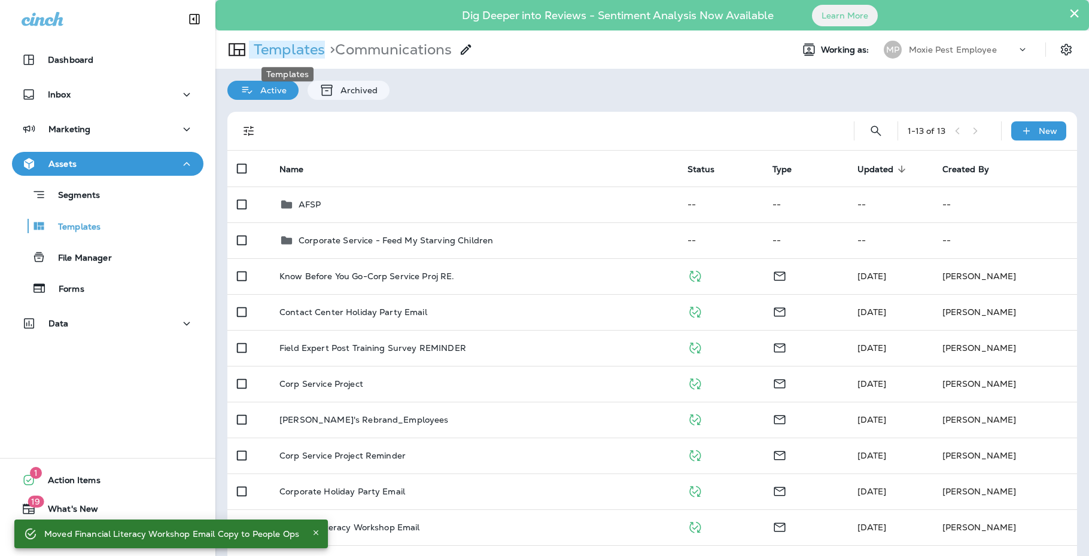
click at [313, 44] on p "Templates" at bounding box center [287, 50] width 76 height 18
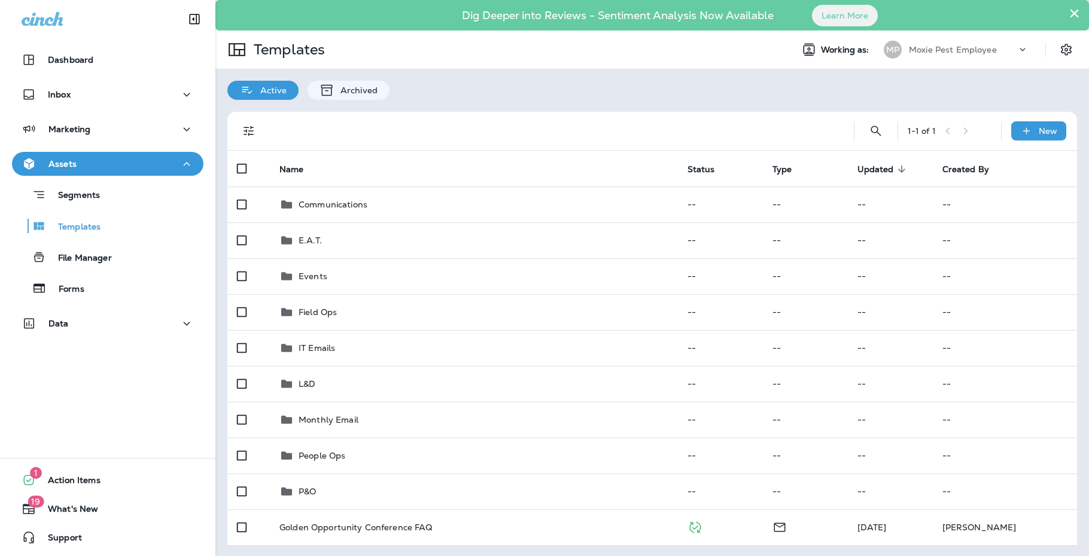
scroll to position [1, 0]
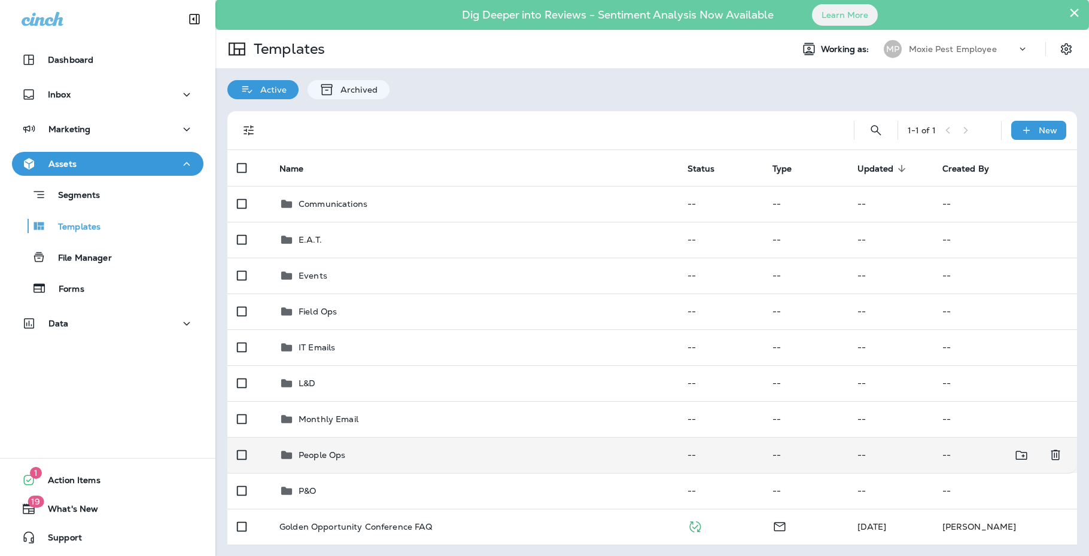
click at [332, 456] on p "People Ops" at bounding box center [321, 455] width 47 height 10
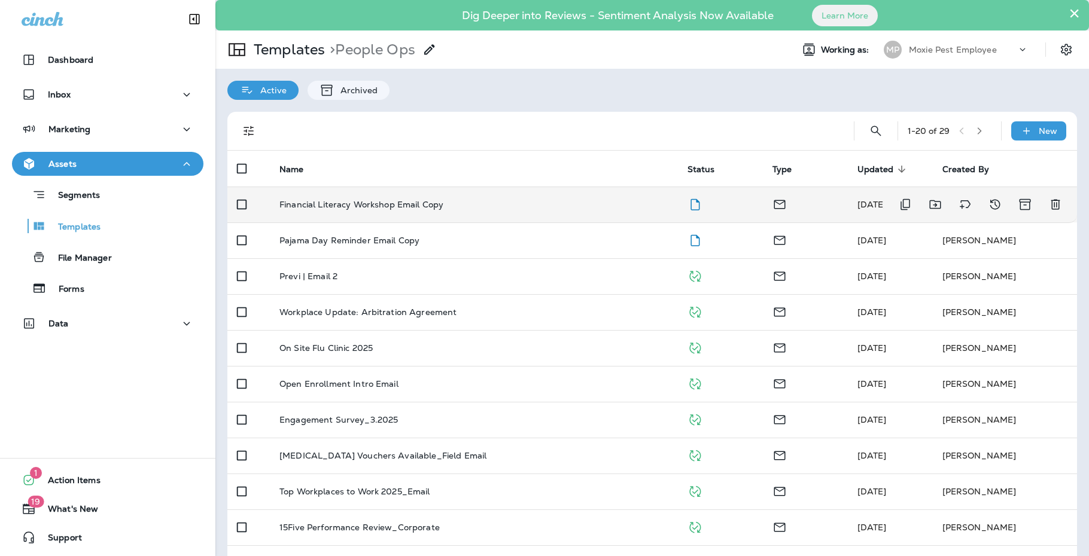
click at [458, 205] on div "Financial Literacy Workshop Email Copy" at bounding box center [473, 205] width 389 height 10
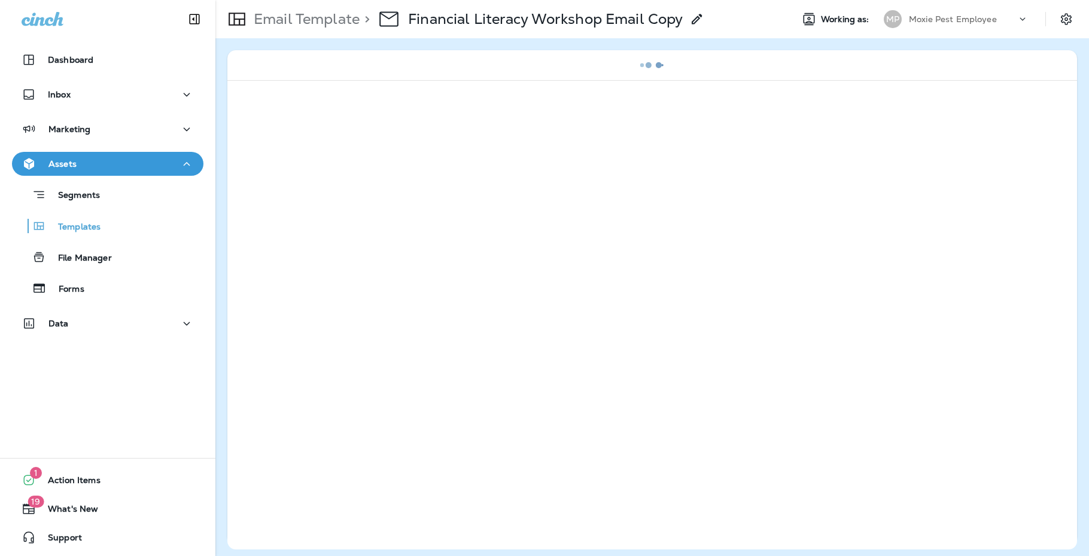
click at [697, 19] on use at bounding box center [696, 19] width 10 height 10
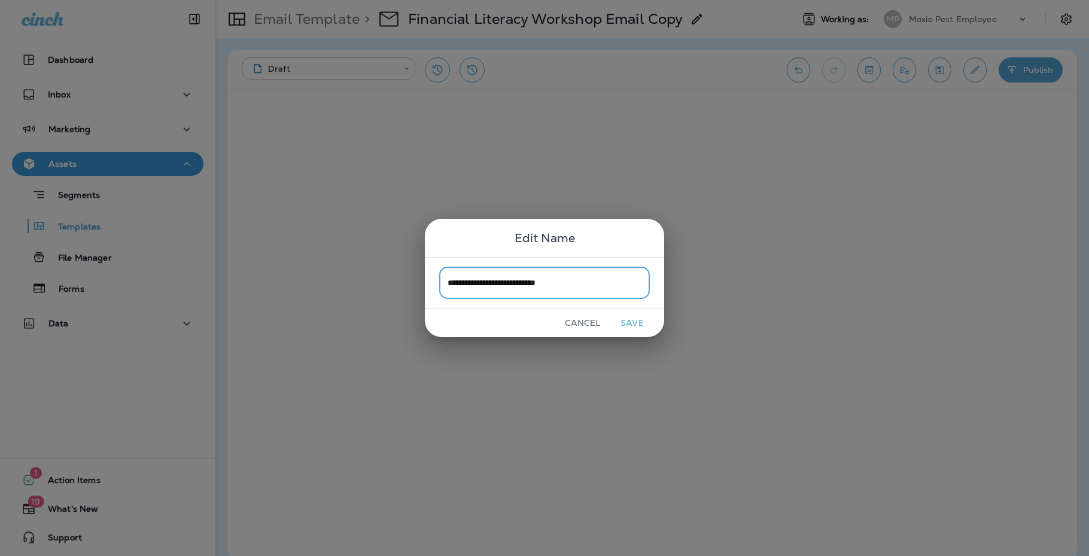
type input "**********"
click at [623, 328] on button "Save" at bounding box center [631, 323] width 45 height 19
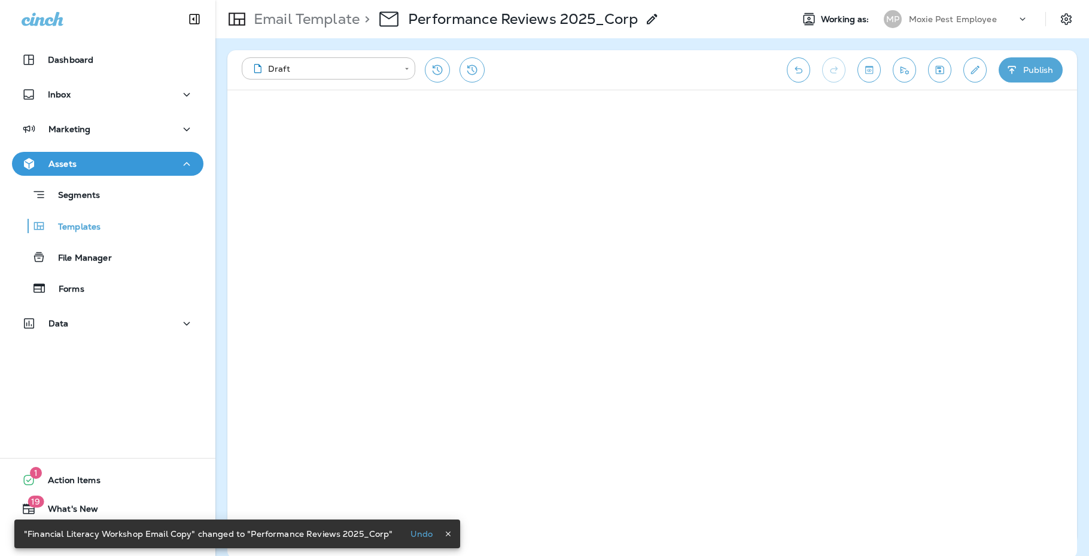
click at [961, 64] on div "**********" at bounding box center [651, 69] width 849 height 39
click at [973, 71] on icon "Edit details" at bounding box center [974, 70] width 13 height 12
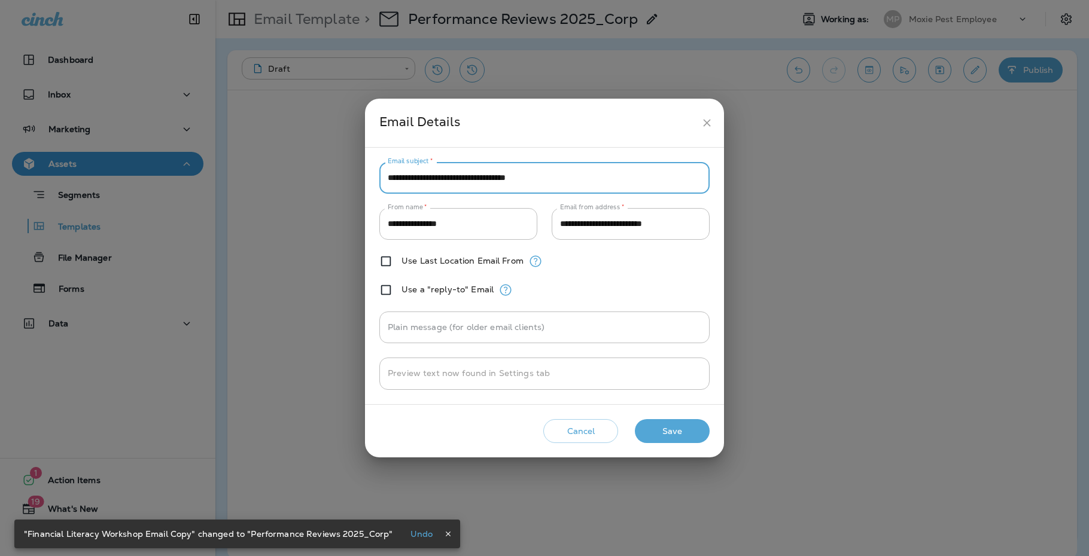
click at [504, 177] on input "**********" at bounding box center [544, 178] width 330 height 32
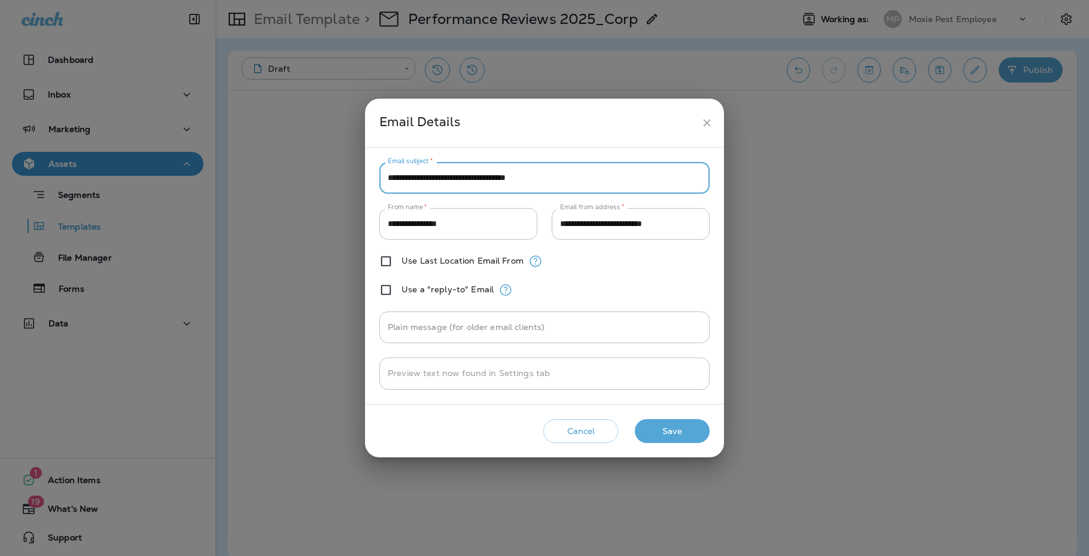
type input "*"
click at [496, 156] on div "**********" at bounding box center [544, 276] width 359 height 257
click at [485, 179] on input "**" at bounding box center [544, 178] width 330 height 32
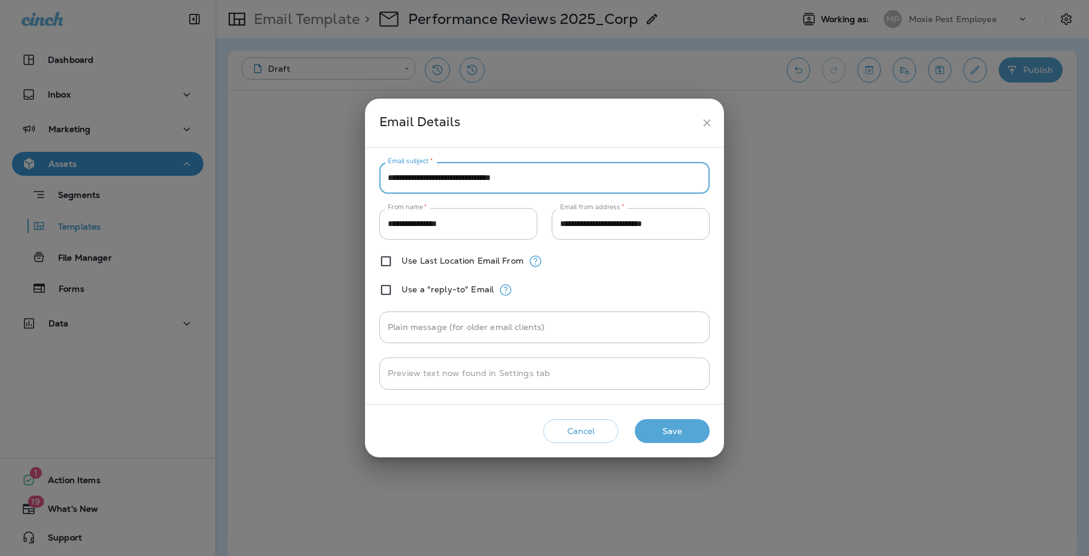
type input "**********"
click at [671, 426] on button "Save" at bounding box center [672, 431] width 75 height 25
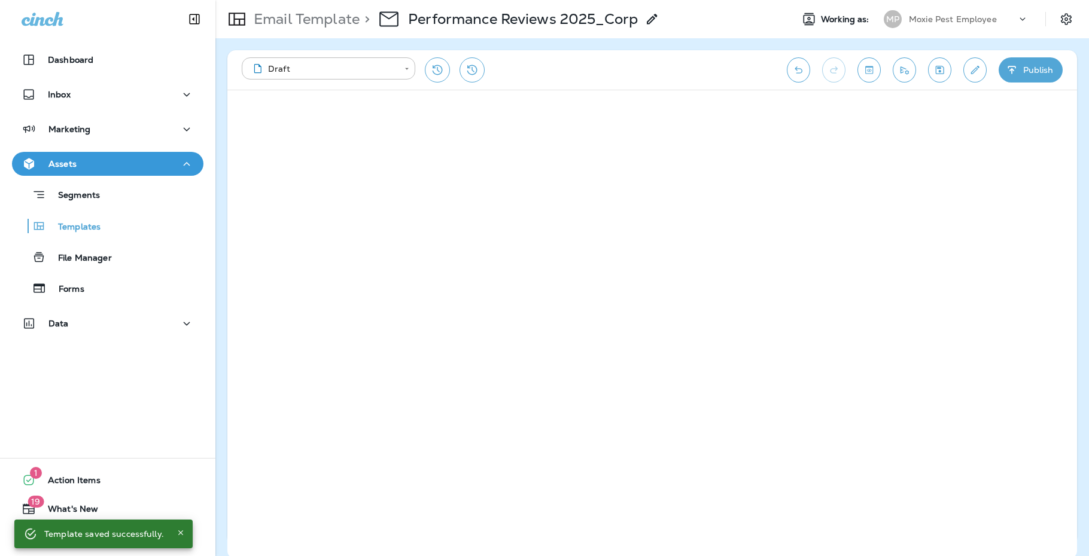
click at [976, 64] on icon "Edit details" at bounding box center [974, 70] width 13 height 12
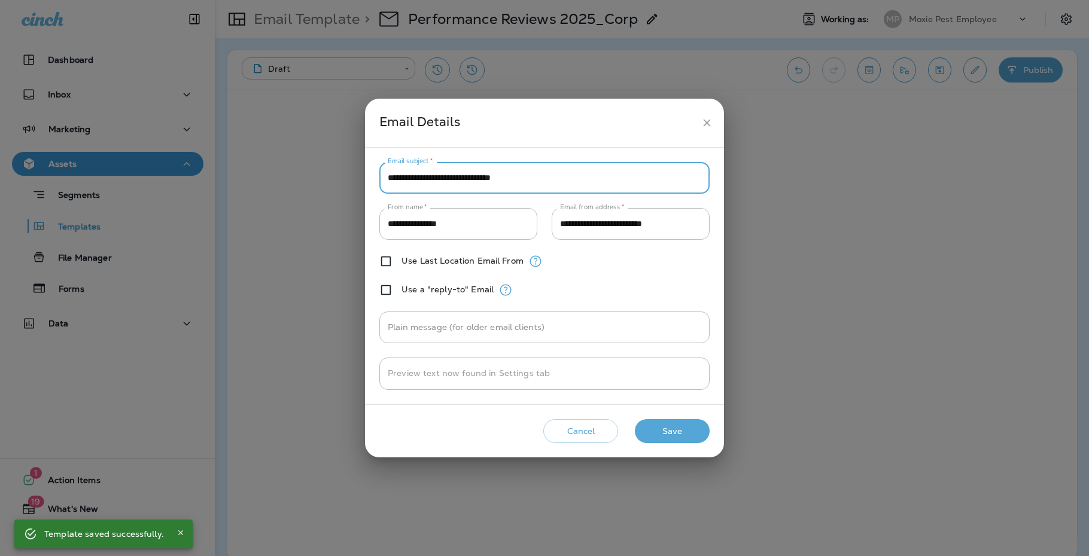
click at [604, 184] on input "**********" at bounding box center [544, 178] width 330 height 32
paste input "***"
type input "**********"
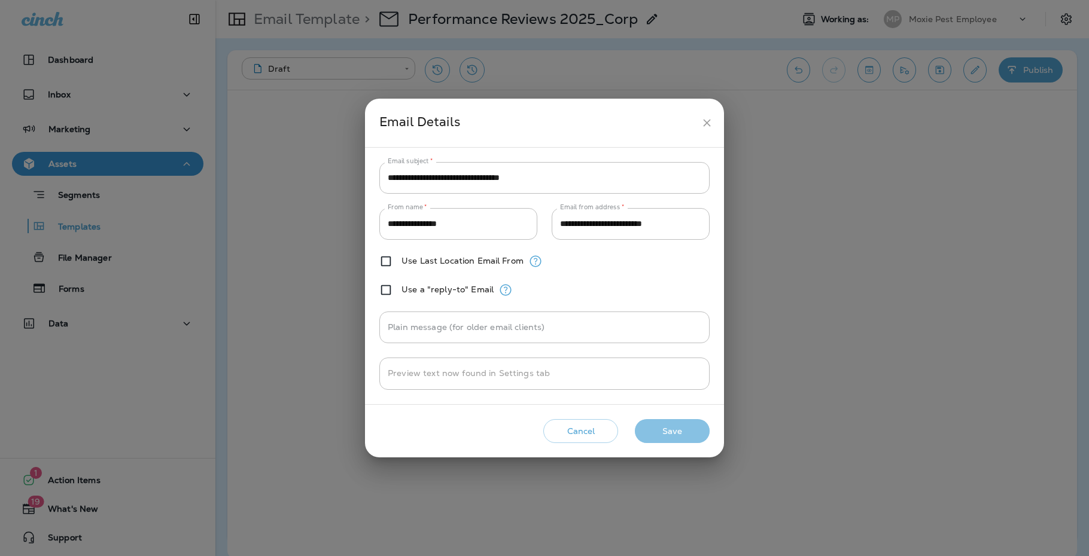
click at [670, 422] on button "Save" at bounding box center [672, 431] width 75 height 25
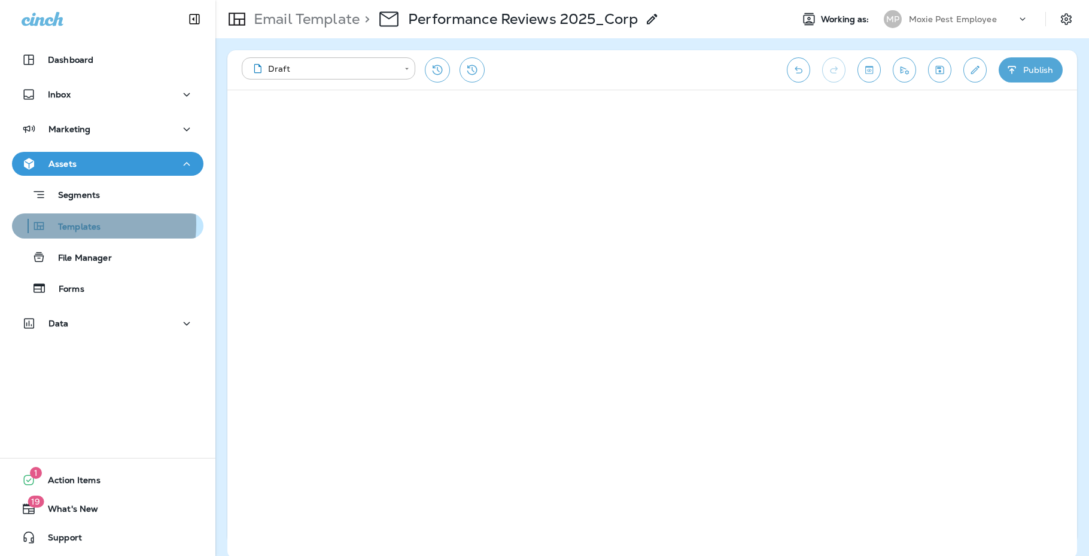
click at [67, 224] on p "Templates" at bounding box center [73, 227] width 54 height 11
